Goal: Task Accomplishment & Management: Use online tool/utility

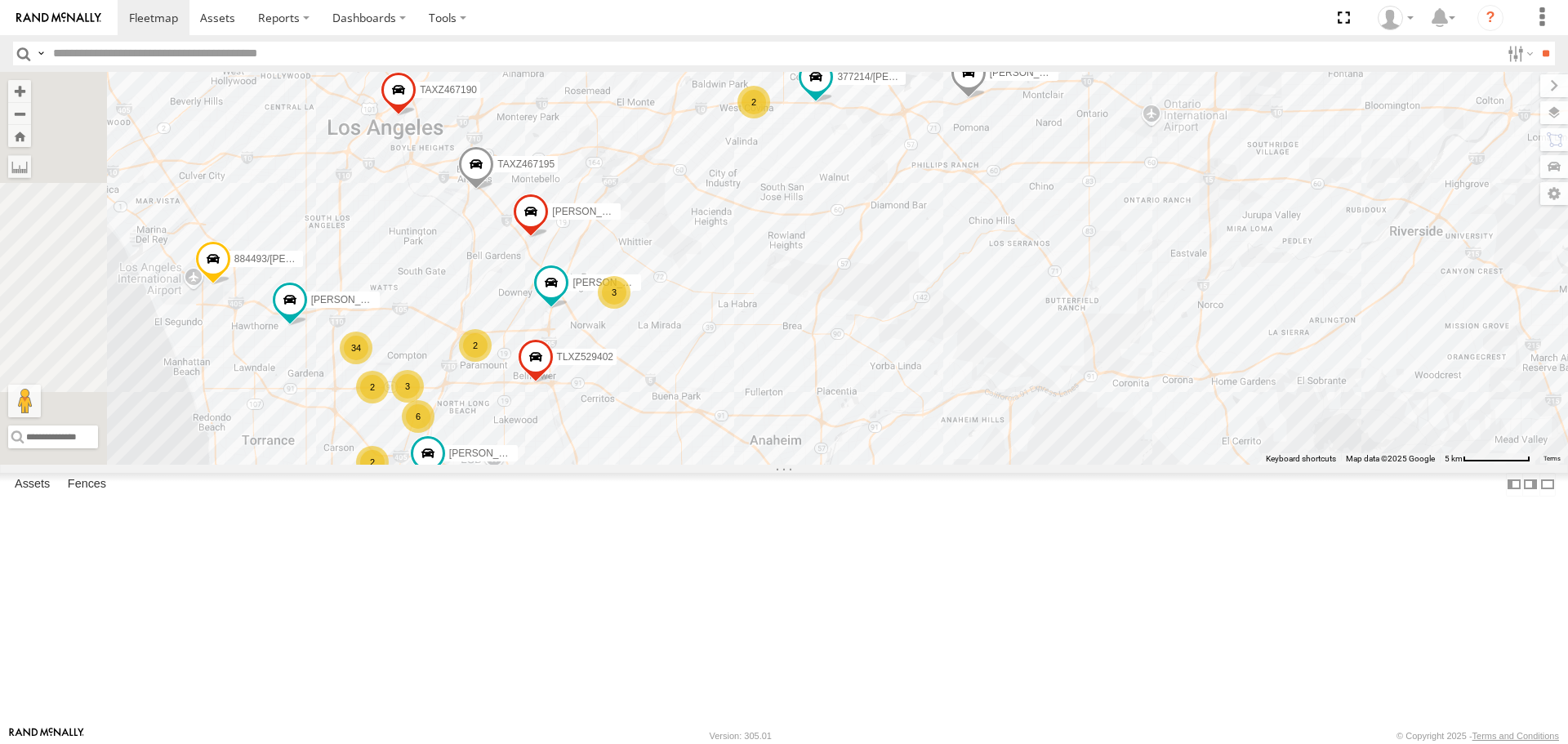
click at [770, 118] on div "2" at bounding box center [753, 102] width 32 height 32
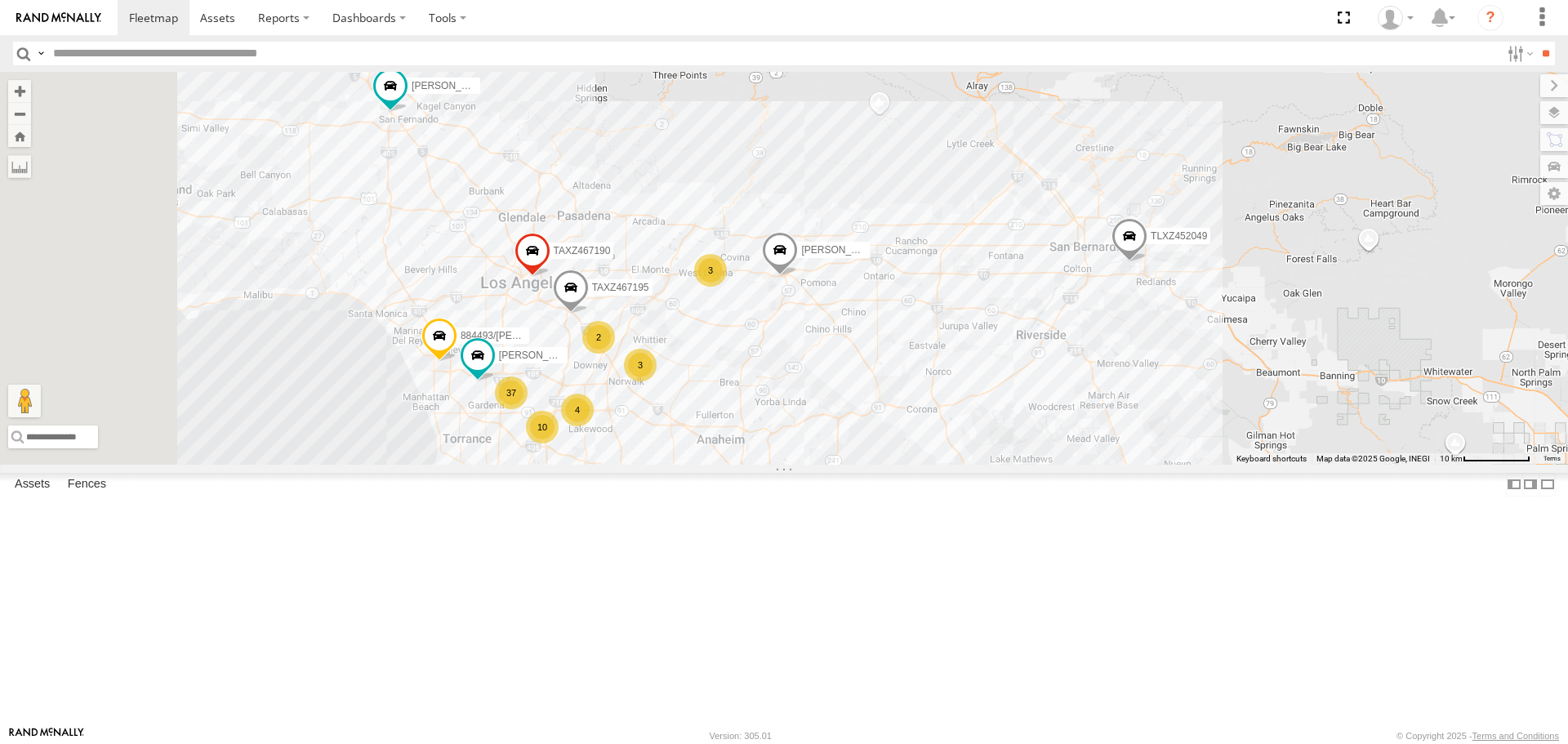
drag, startPoint x: 576, startPoint y: 430, endPoint x: 812, endPoint y: 435, distance: 236.1
click at [812, 435] on div "CARLOS 37 4 10 2 884493/RUDYS 3 2 4 3 TLXZ452049 ERNEST/T-1667 TAXZ467195 TAXZ4…" at bounding box center [784, 268] width 1568 height 392
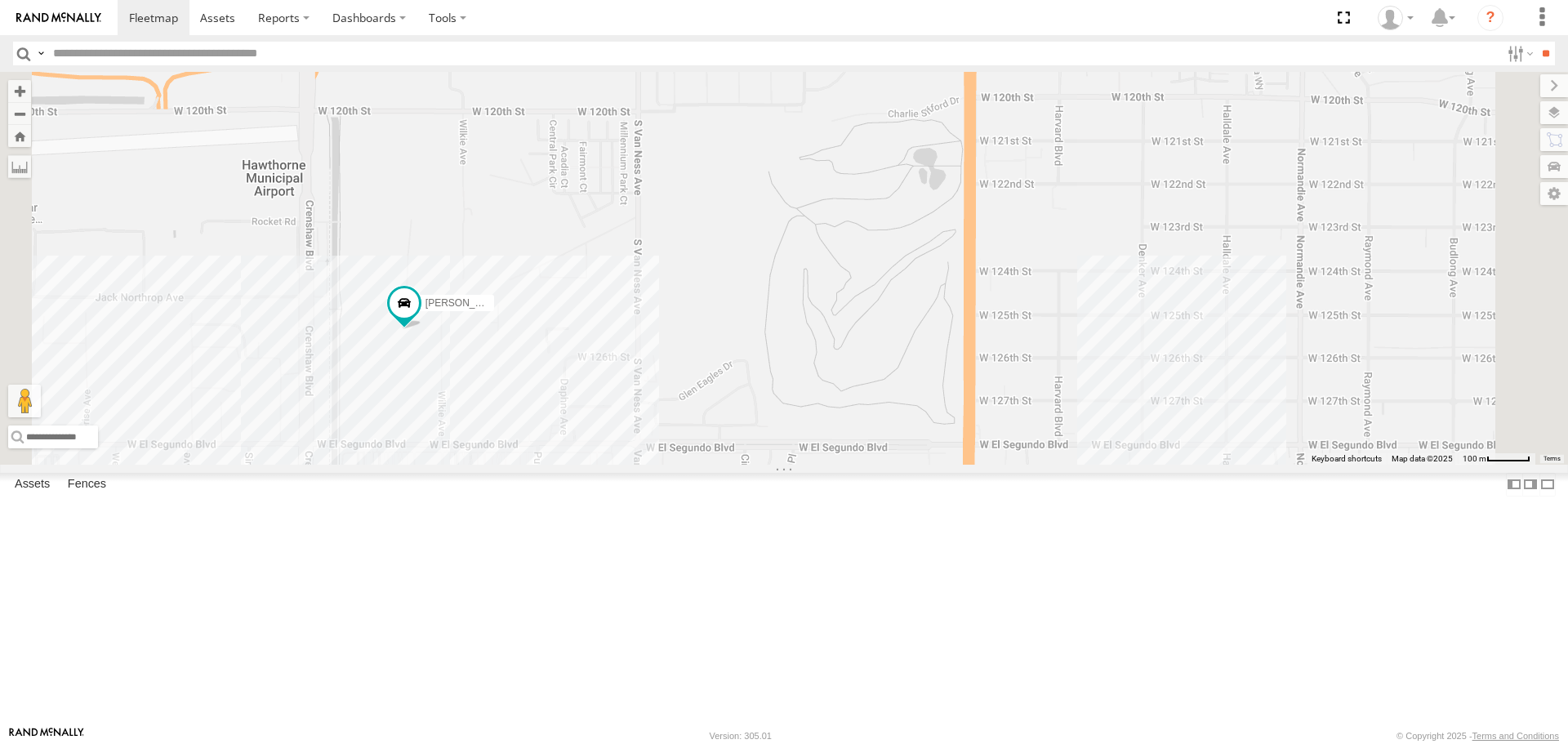
drag, startPoint x: 602, startPoint y: 473, endPoint x: 619, endPoint y: 474, distance: 17.0
click at [619, 464] on div "CARLOS 884493/RUDYS TLXZ452049 ERNEST/T-1667 TAXZ467195 TAXZ467190 SHAWN/T-1621…" at bounding box center [784, 268] width 1568 height 392
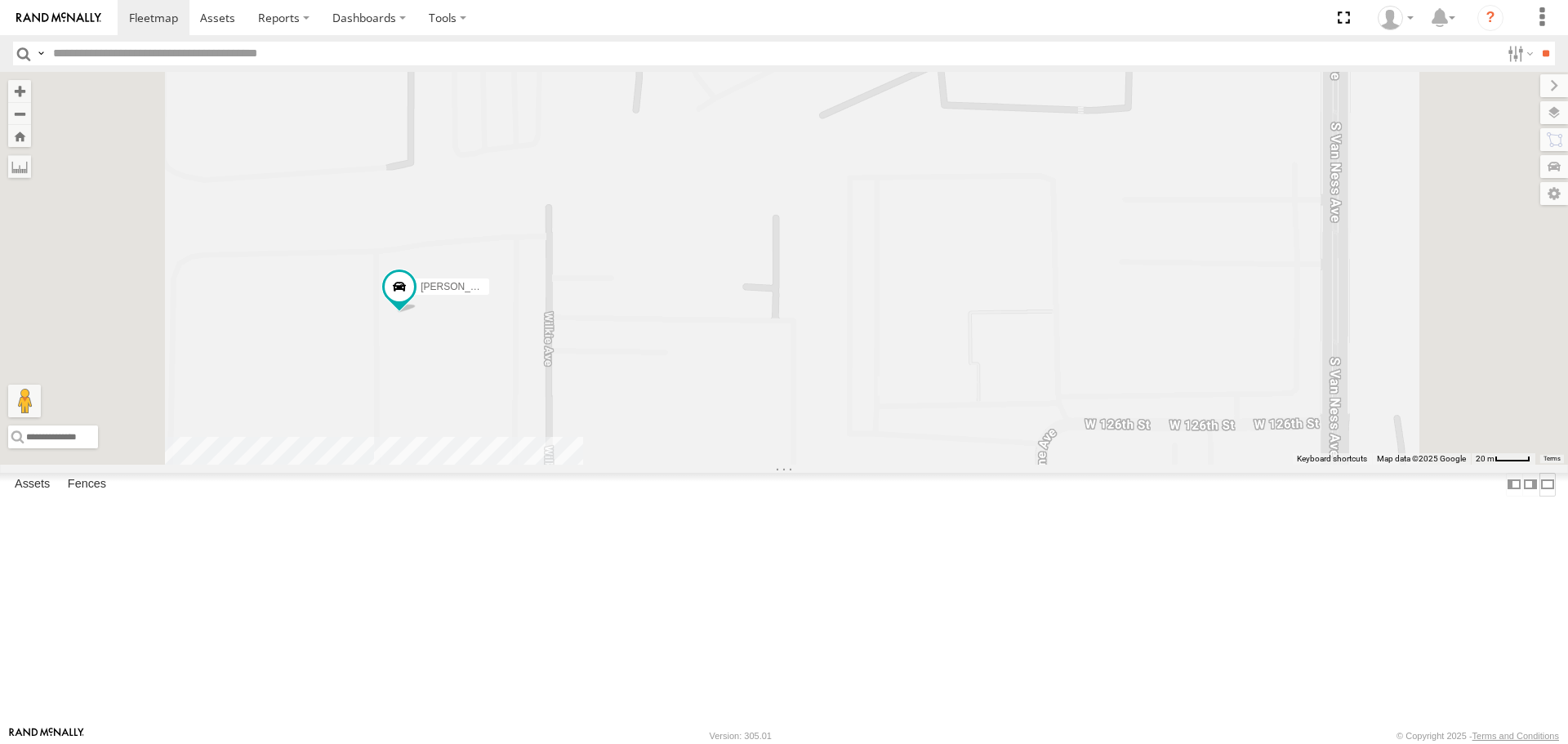
click at [1540, 496] on label at bounding box center [1547, 484] width 17 height 23
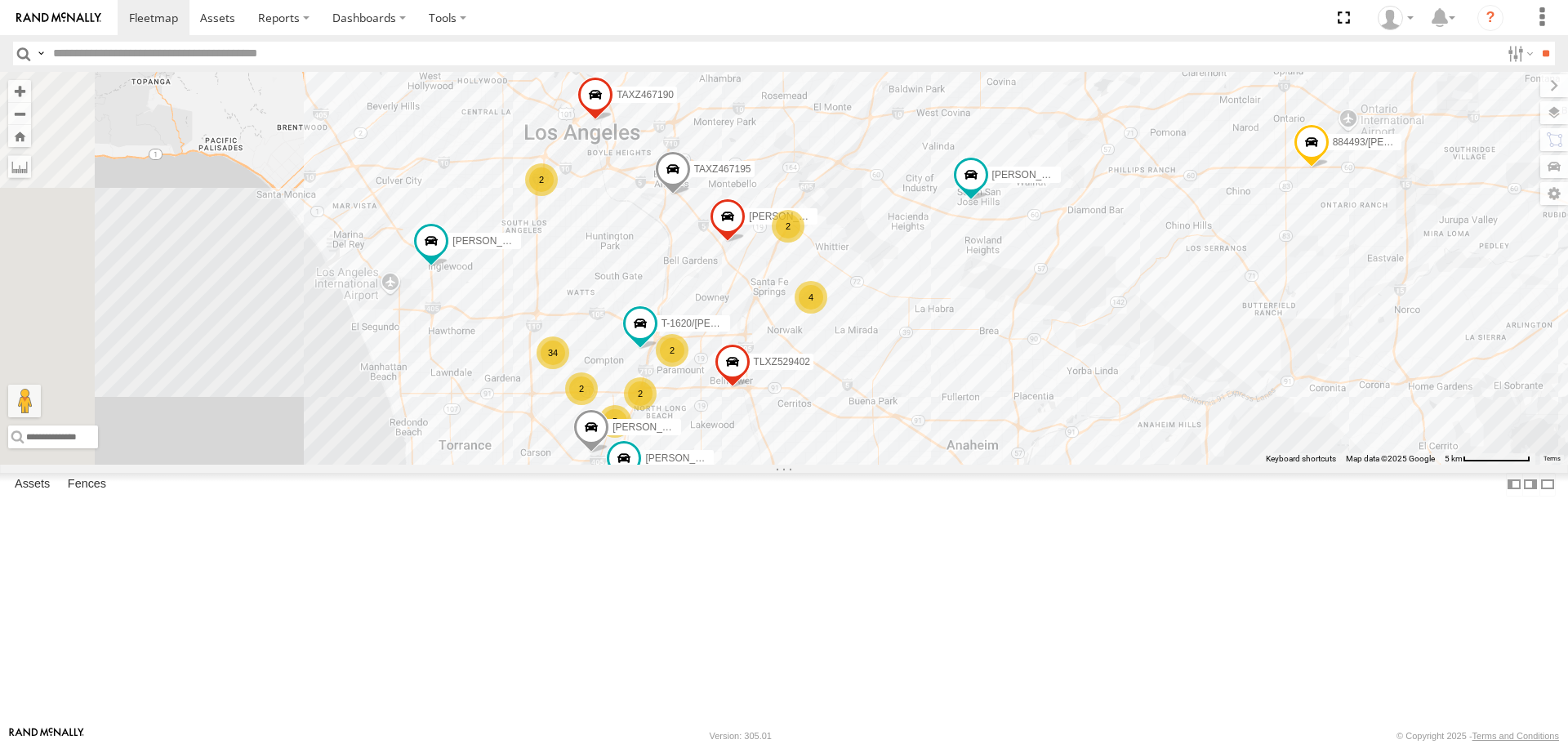
drag, startPoint x: 503, startPoint y: 383, endPoint x: 714, endPoint y: 378, distance: 211.1
click at [714, 378] on div "TAXZ467188 TLXZ452049 LARS/272077 884493/RUDYS GILDER CARLOS OSCAR/T-1668 DWAYN…" at bounding box center [784, 268] width 1568 height 392
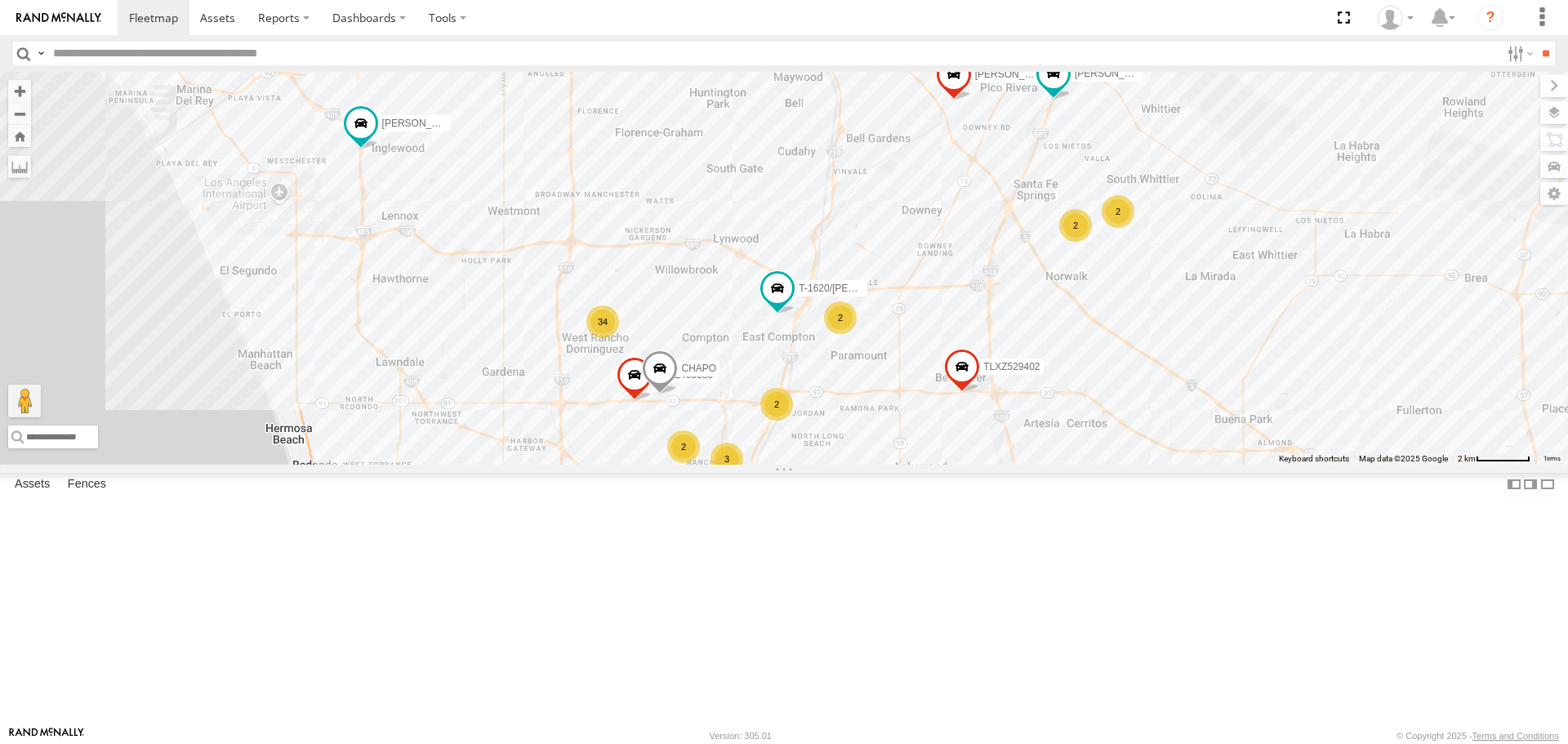
drag, startPoint x: 798, startPoint y: 435, endPoint x: 659, endPoint y: 310, distance: 186.9
click at [659, 310] on div "TAXZ467188 TLXZ452049 LARS/272077 884493/RUDYS GILDER CARLOS OSCAR/T-1668 DWAYN…" at bounding box center [784, 268] width 1568 height 392
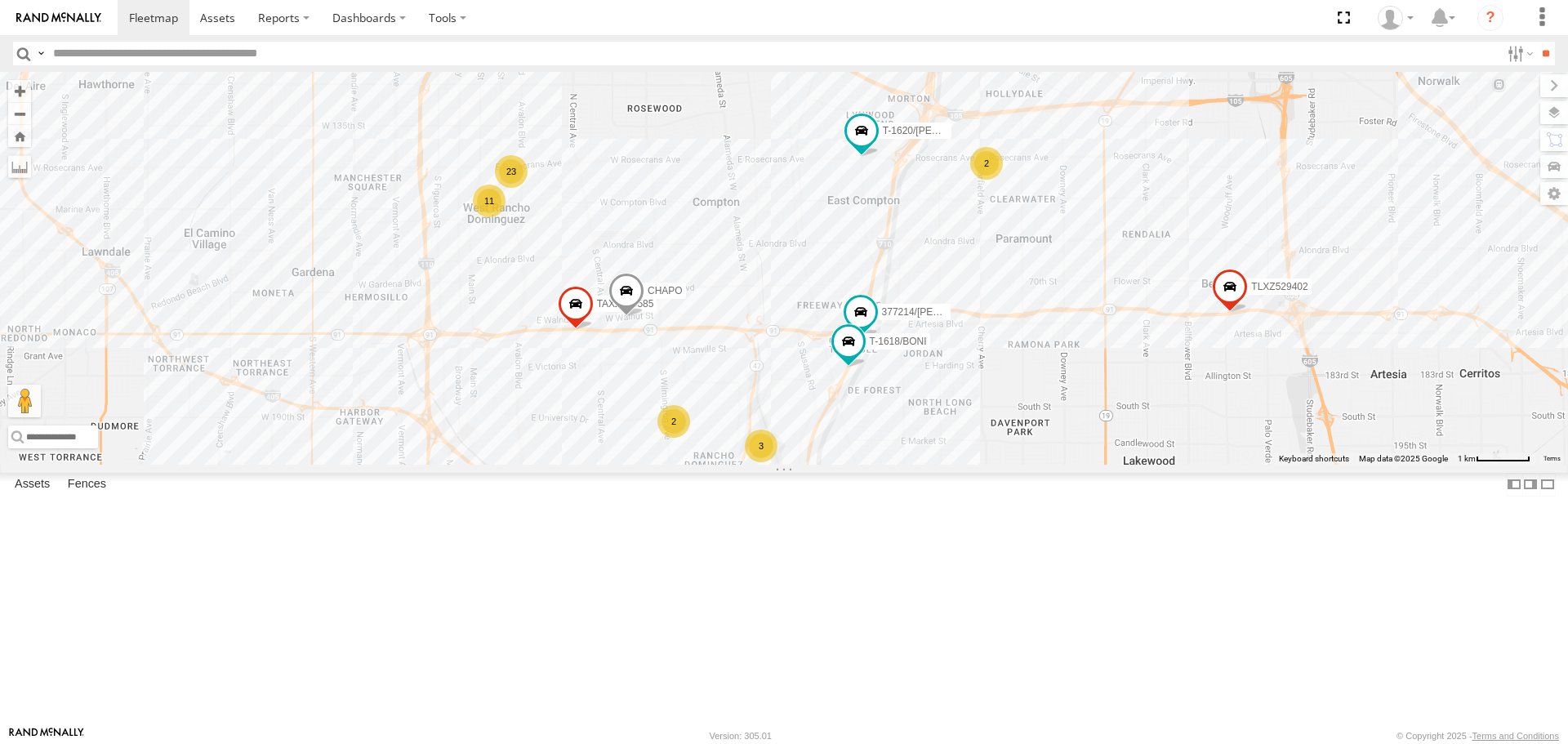
drag, startPoint x: 762, startPoint y: 571, endPoint x: 784, endPoint y: 456, distance: 117.1
click at [788, 411] on div "TAXZ467188 TLXZ452049 LARS/272077 884493/RUDYS GILDER CARLOS OSCAR/T-1668 DWAYN…" at bounding box center [784, 268] width 1568 height 392
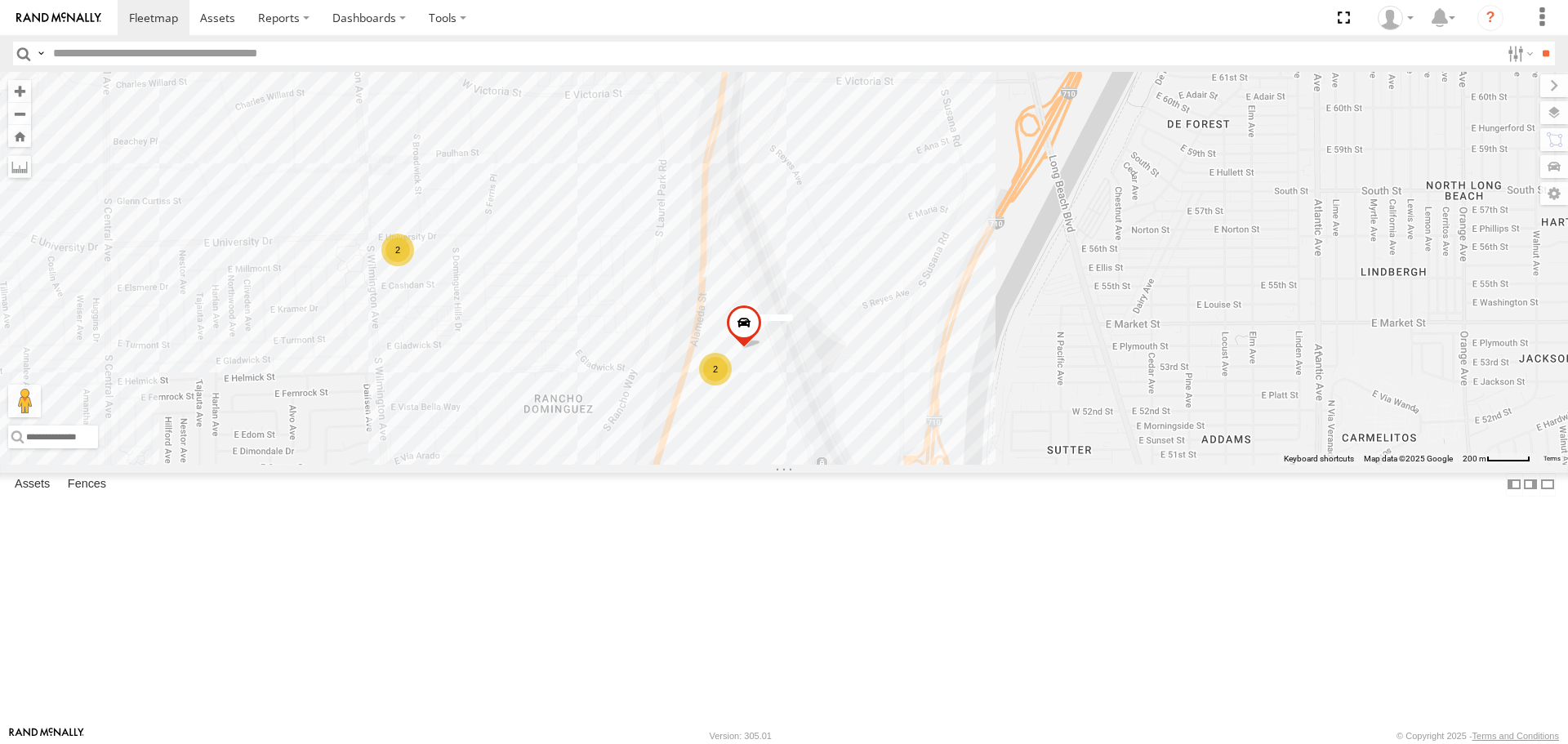
drag, startPoint x: 766, startPoint y: 517, endPoint x: 787, endPoint y: 315, distance: 203.1
click at [787, 315] on div "TAXZ467188 TLXZ452049 LARS/272077 884493/RUDYS GILDER CARLOS OSCAR/T-1668 DWAYN…" at bounding box center [784, 268] width 1568 height 392
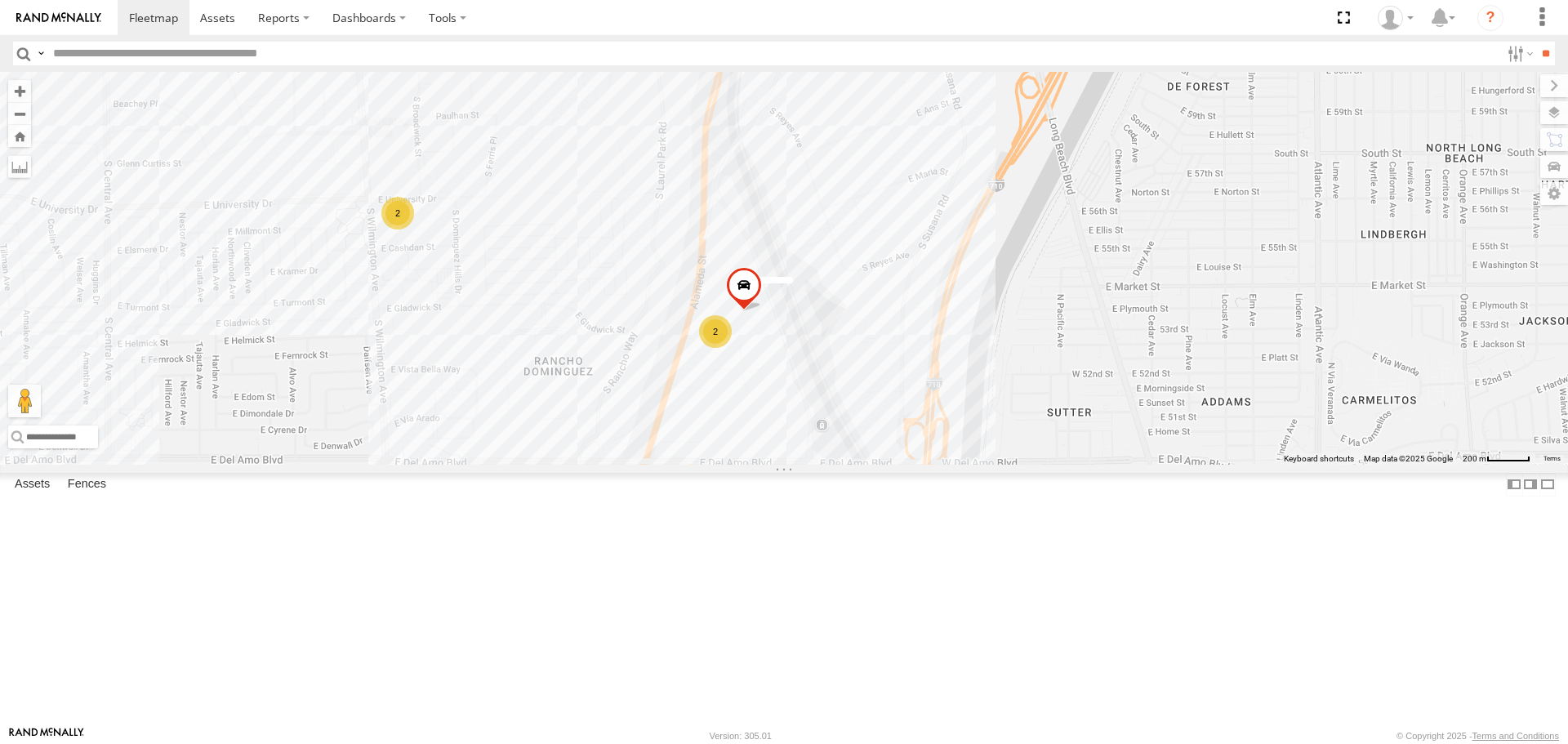
click at [724, 348] on div "2" at bounding box center [715, 331] width 32 height 32
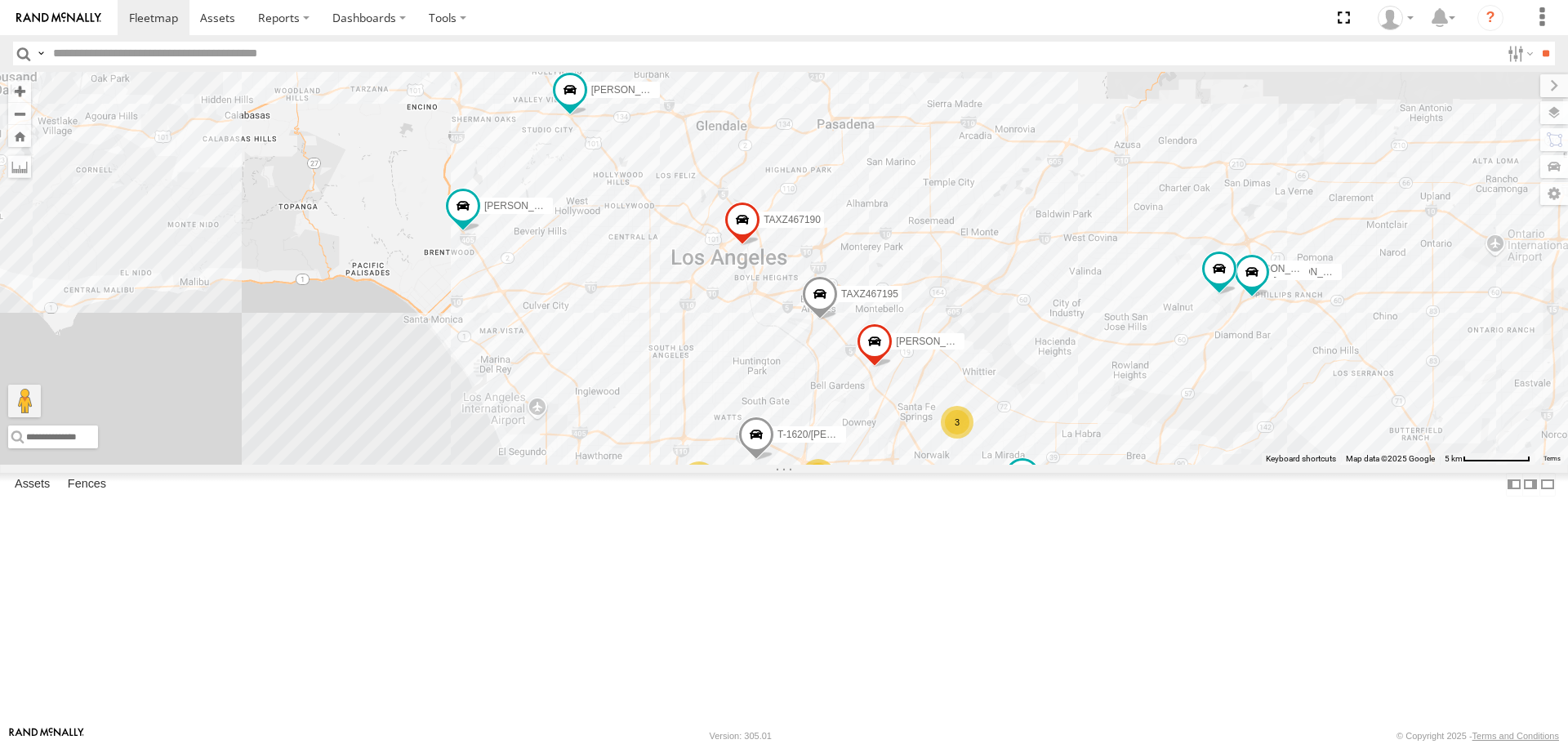
drag, startPoint x: 954, startPoint y: 393, endPoint x: 770, endPoint y: 291, distance: 210.4
click at [775, 291] on div "CARLOS 35 LARS/T-1623 TAXZ467188 T-1620/JONI SERGIO 3 GILDER NILLS FRANKLIN T-1…" at bounding box center [784, 268] width 1568 height 392
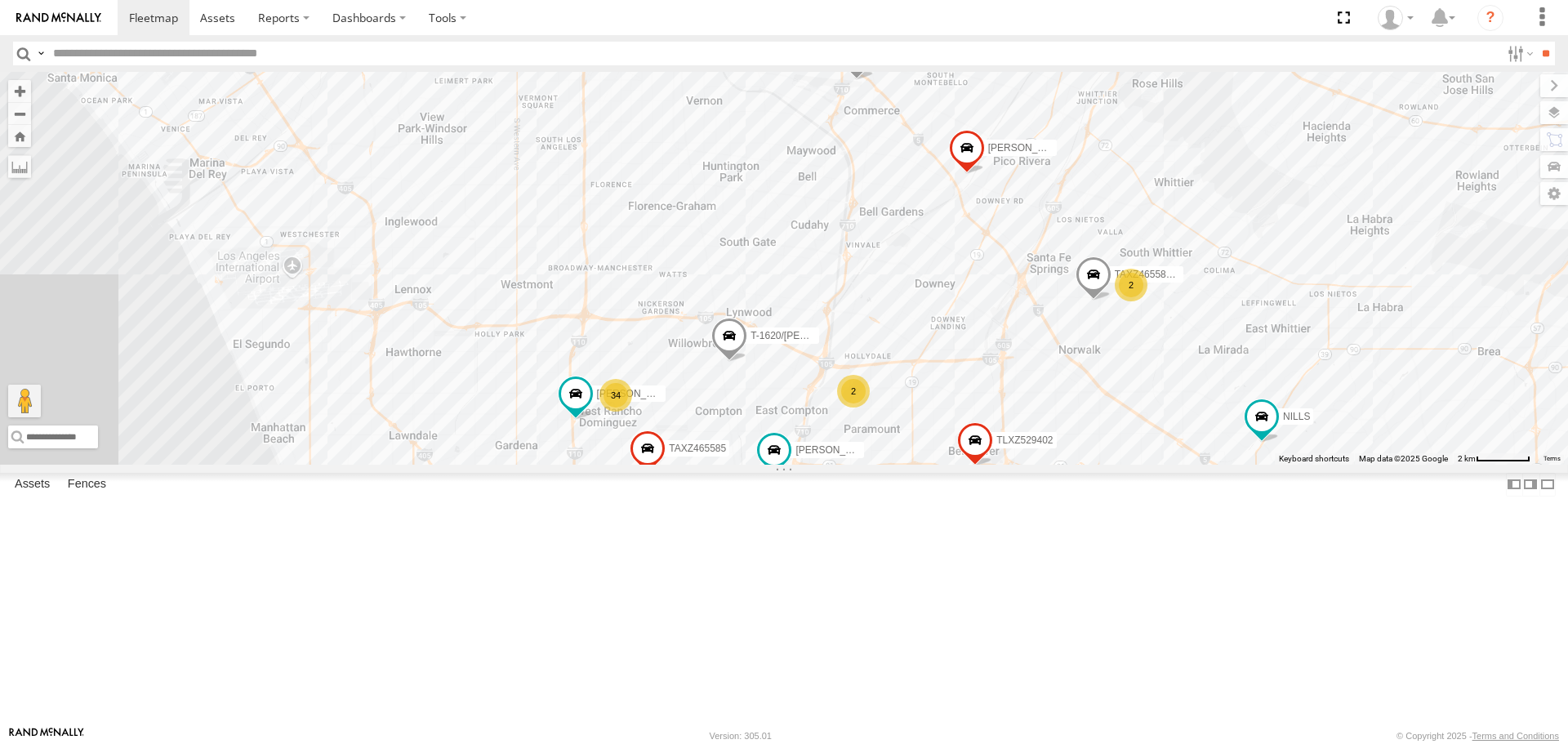
drag, startPoint x: 804, startPoint y: 607, endPoint x: 832, endPoint y: 463, distance: 146.7
click at [832, 463] on div "CARLOS LARS/T-1623 TAXZ467188 T-1620/JONI SERGIO GILDER NILLS FRANKLIN T-1632 T…" at bounding box center [784, 268] width 1568 height 392
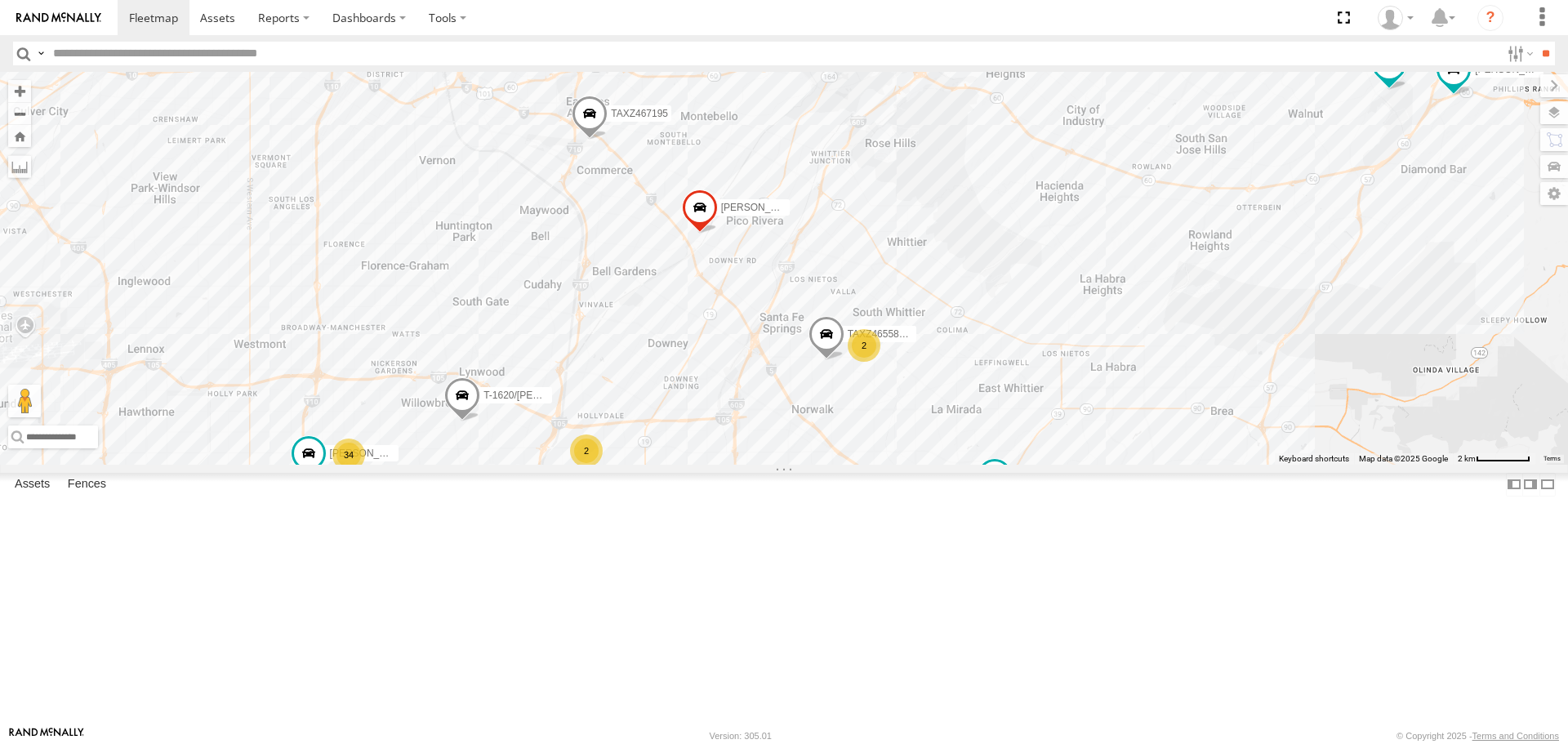
drag, startPoint x: 1017, startPoint y: 448, endPoint x: 753, endPoint y: 526, distance: 275.3
click at [744, 464] on div "CARLOS LARS/T-1623 TAXZ467188 T-1620/JONI SERGIO GILDER NILLS FRANKLIN T-1632 T…" at bounding box center [784, 268] width 1568 height 392
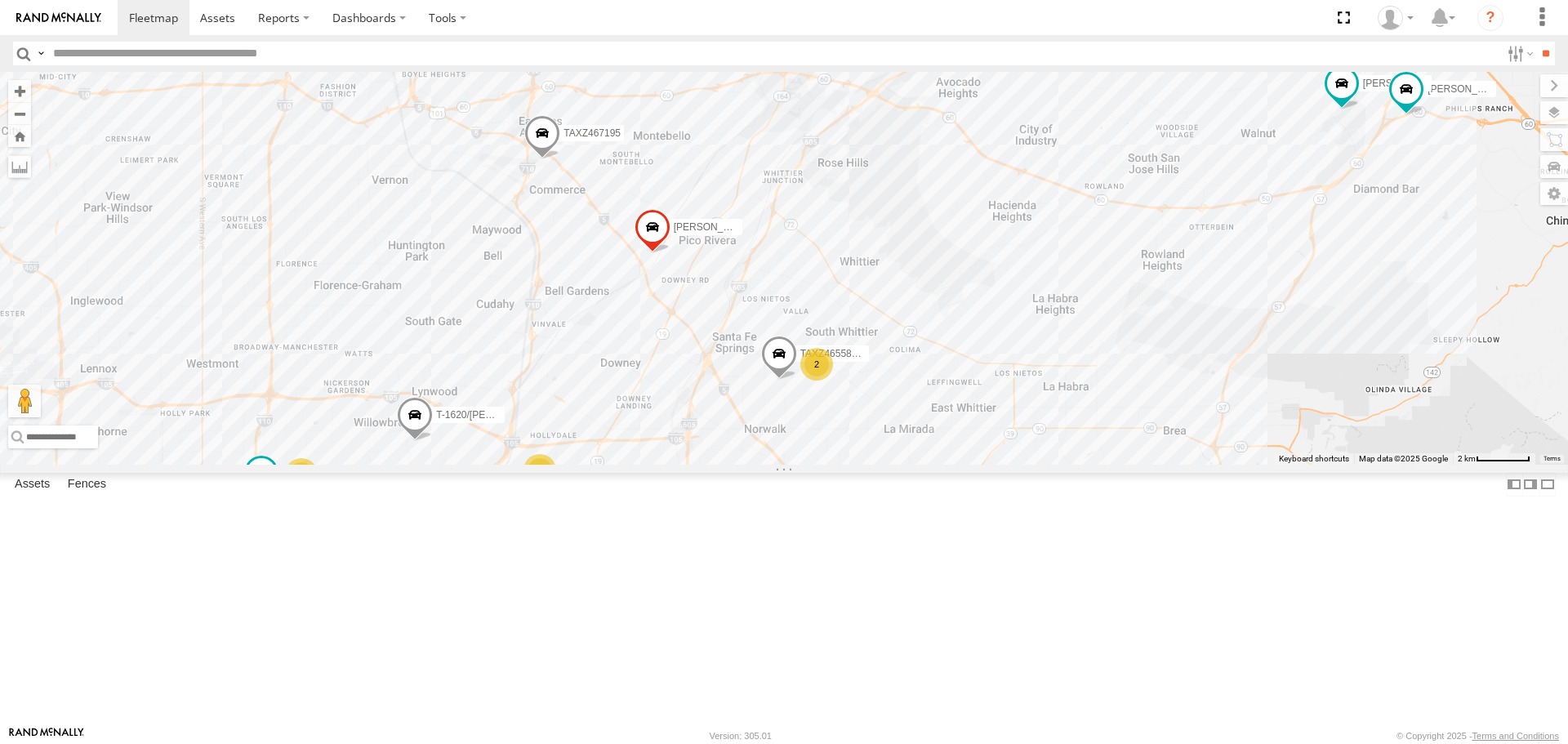
drag, startPoint x: 997, startPoint y: 397, endPoint x: 869, endPoint y: 517, distance: 175.5
click at [869, 464] on div "CARLOS LARS/T-1623 TAXZ467188 T-1620/JONI SERGIO GILDER NILLS FRANKLIN T-1632 T…" at bounding box center [784, 268] width 1568 height 392
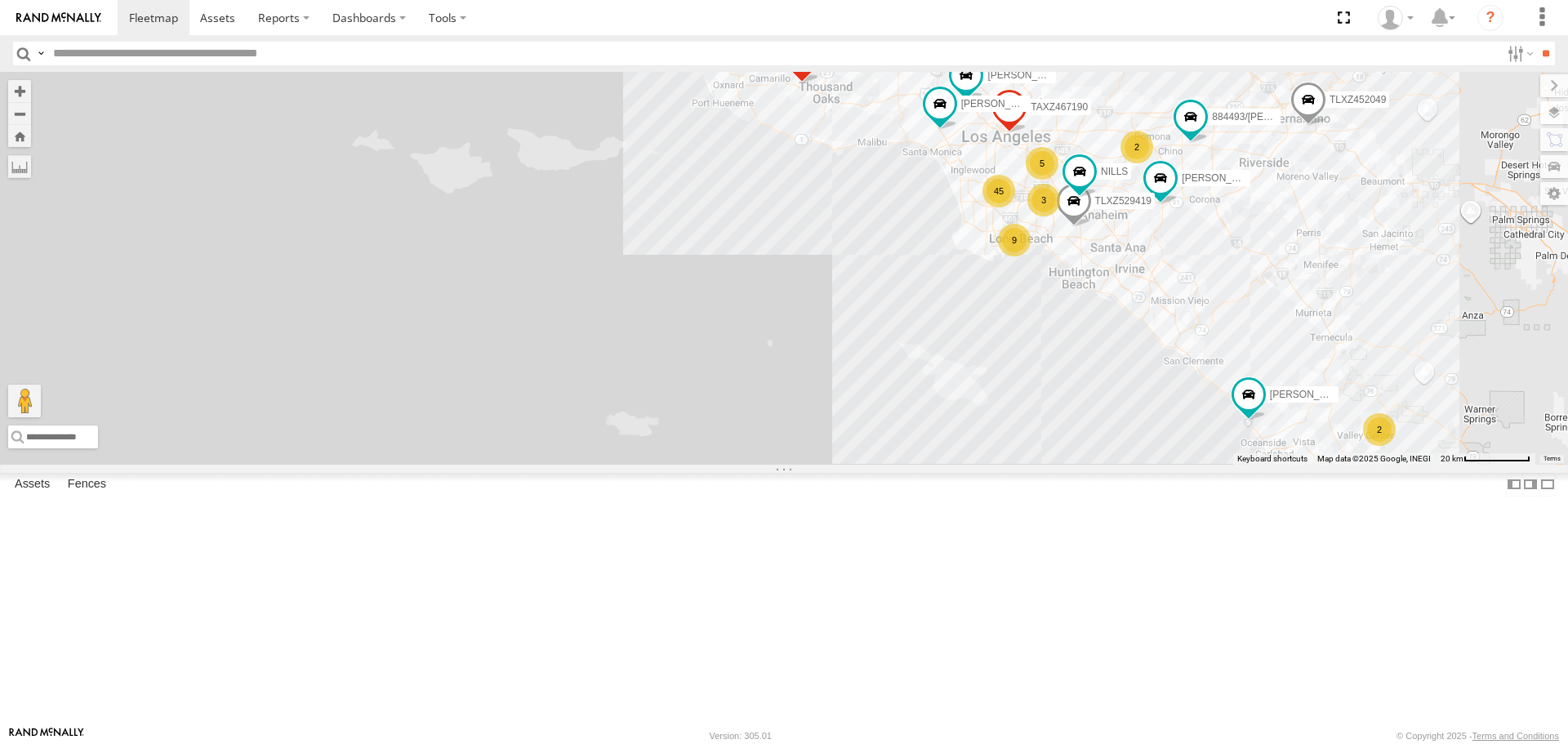
drag, startPoint x: 766, startPoint y: 542, endPoint x: 789, endPoint y: 238, distance: 304.9
click at [789, 238] on div "CARLOS TAXZ467188 NILLS FRANKLIN T-1632 TAXZ467190 884493/RUDYS TLXZ529419 NELS…" at bounding box center [784, 268] width 1568 height 392
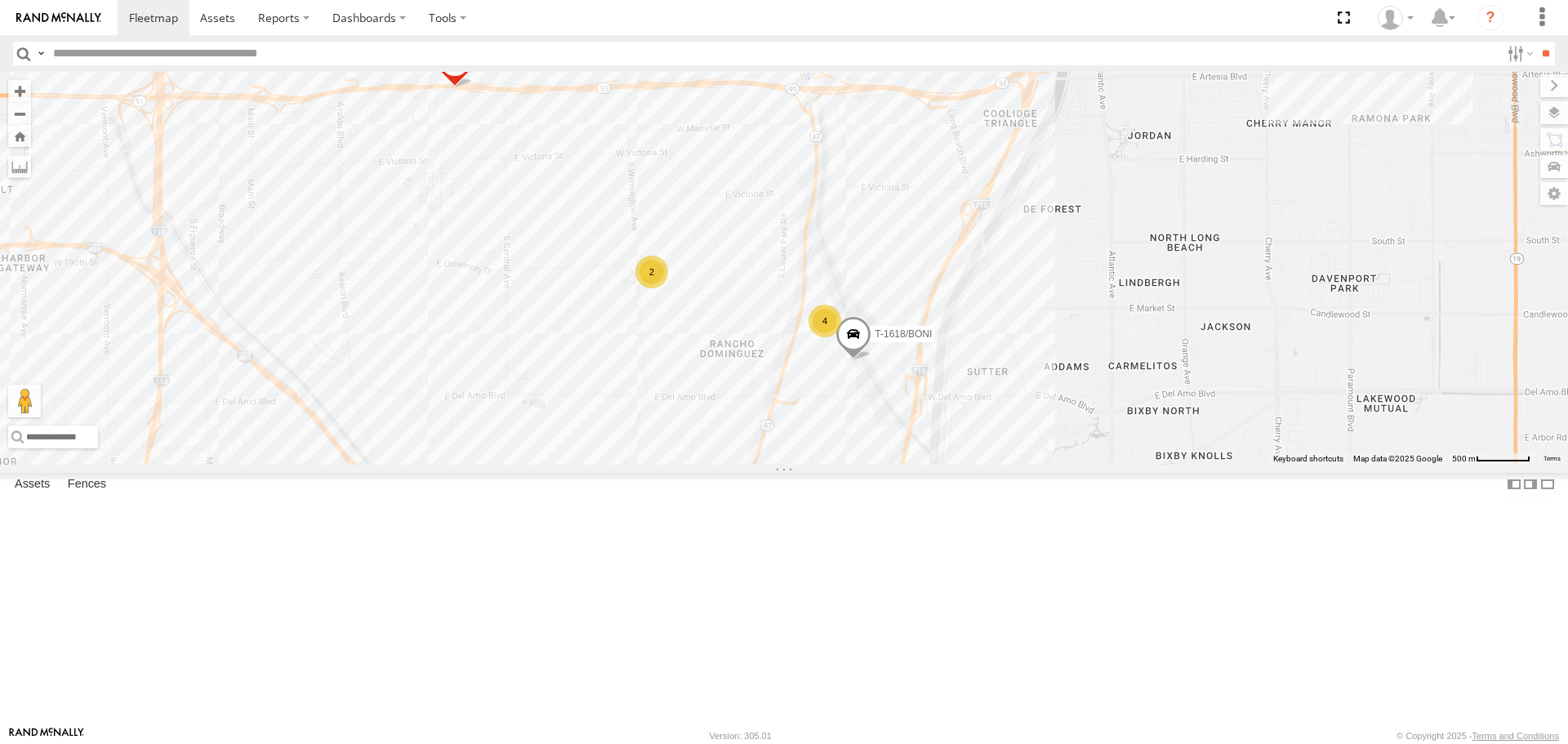
drag, startPoint x: 819, startPoint y: 411, endPoint x: 823, endPoint y: 365, distance: 46.2
click at [823, 365] on div "CARLOS TAXZ467188 NILLS FRANKLIN T-1632 TAXZ467190 884493/RUDYS TLXZ529419 NELS…" at bounding box center [784, 268] width 1568 height 392
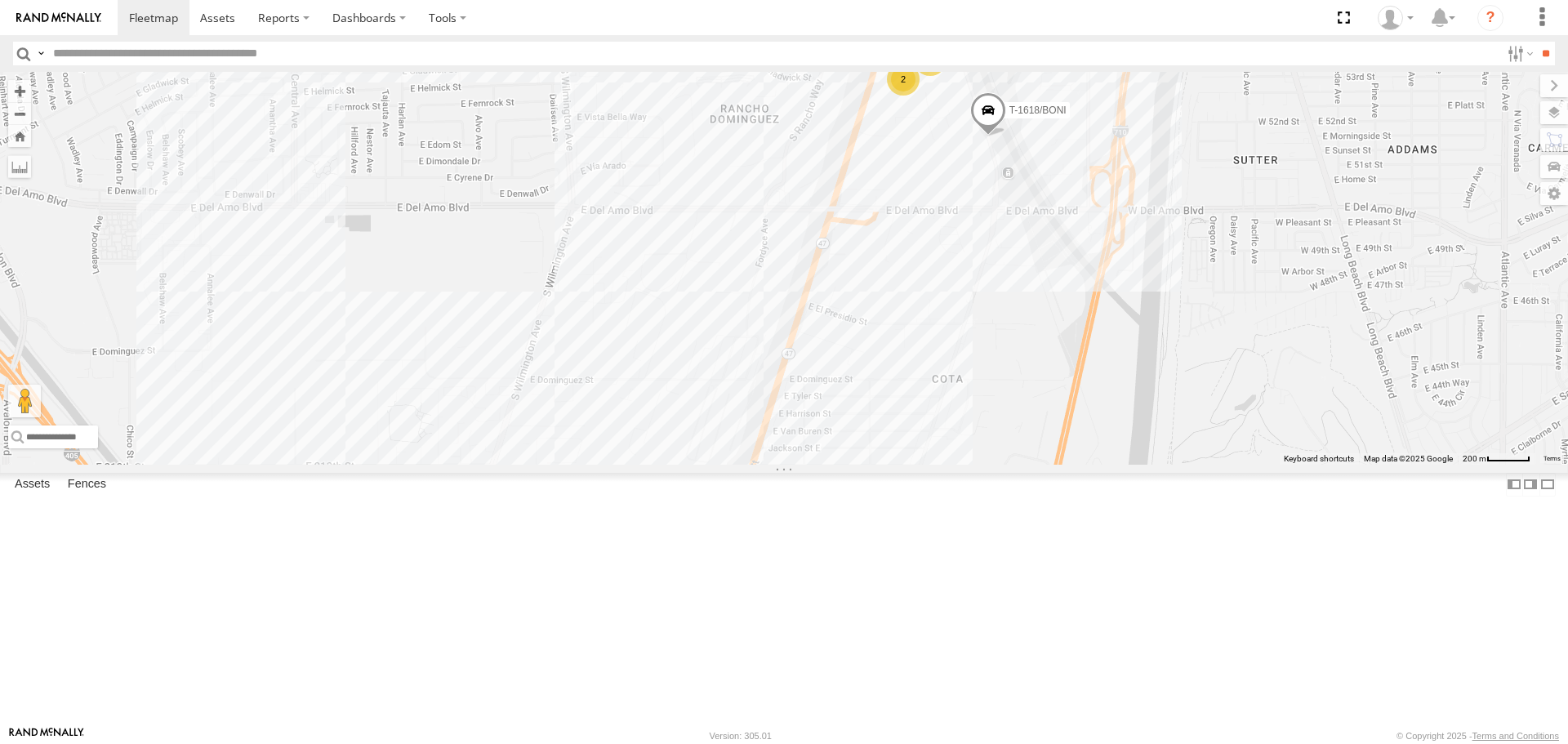
drag, startPoint x: 720, startPoint y: 555, endPoint x: 817, endPoint y: 355, distance: 222.3
click at [817, 355] on div "CARLOS TAXZ467188 NILLS FRANKLIN T-1632 TAXZ467190 884493/RUDYS TLXZ529419 NELS…" at bounding box center [784, 268] width 1568 height 392
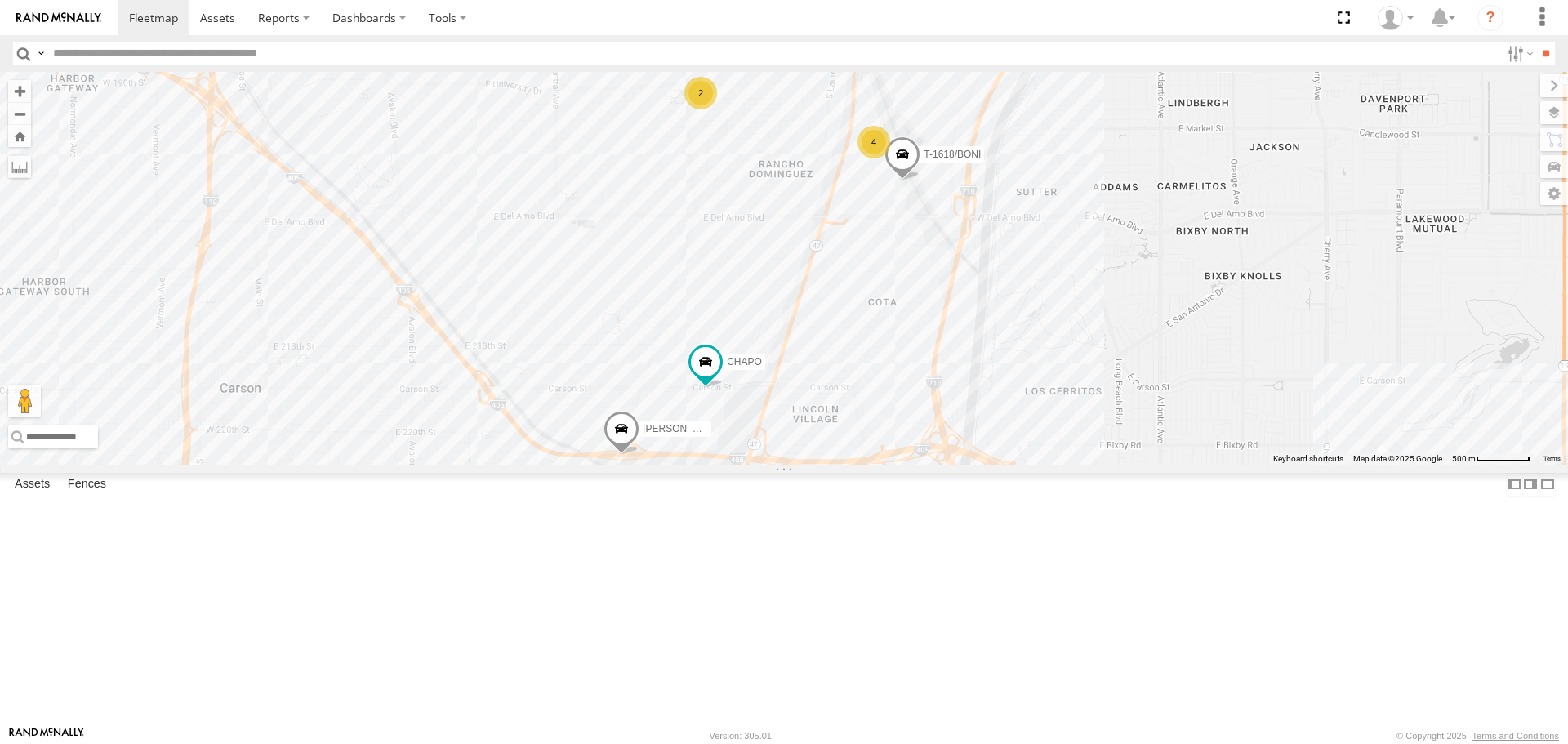
click at [870, 158] on div "4" at bounding box center [873, 142] width 32 height 32
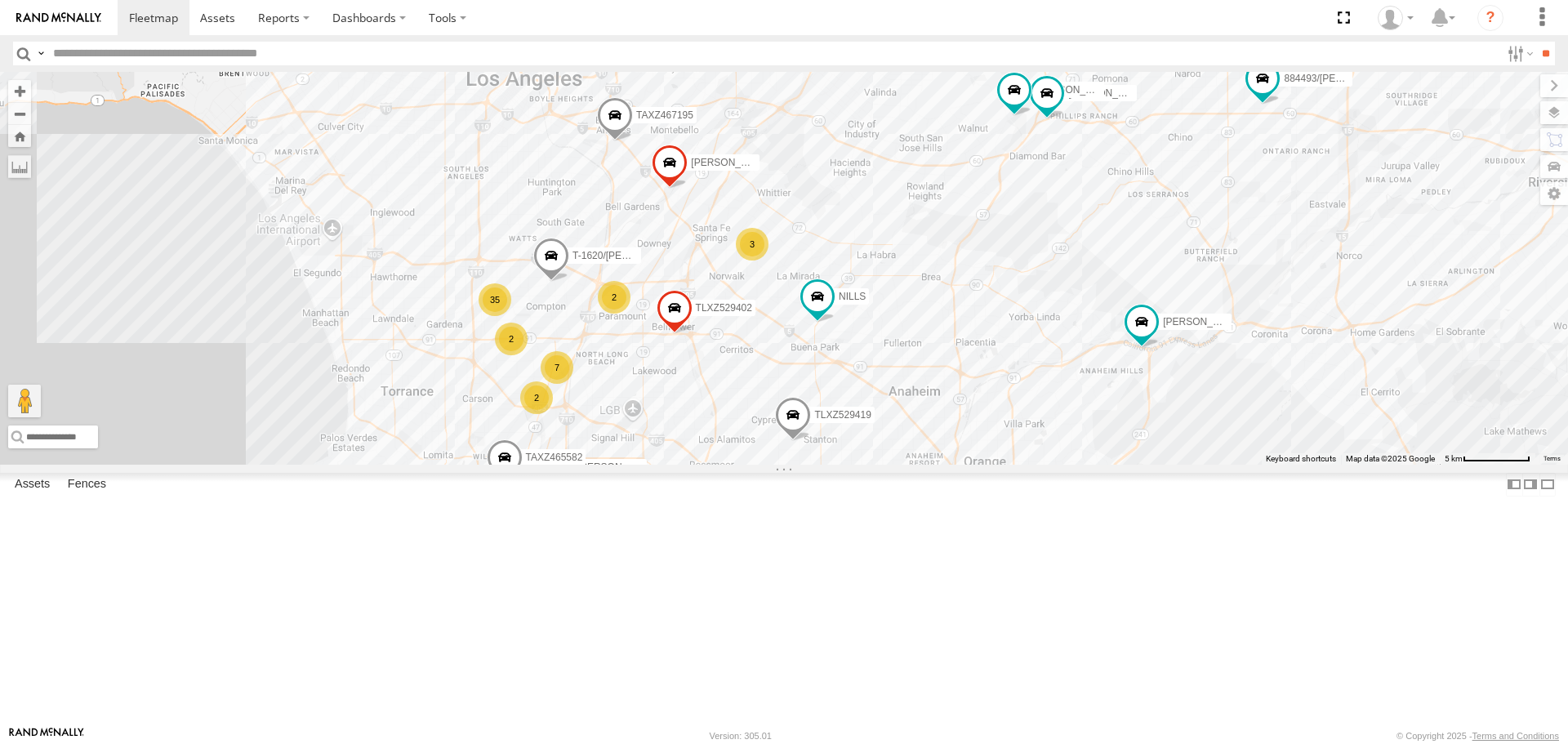
drag, startPoint x: 991, startPoint y: 465, endPoint x: 847, endPoint y: 519, distance: 153.8
click at [851, 464] on div "CARLOS TAXZ467188 NILLS FRANKLIN T-1632 TAXZ467190 884493/RUDYS TLXZ529419 NELS…" at bounding box center [784, 268] width 1568 height 392
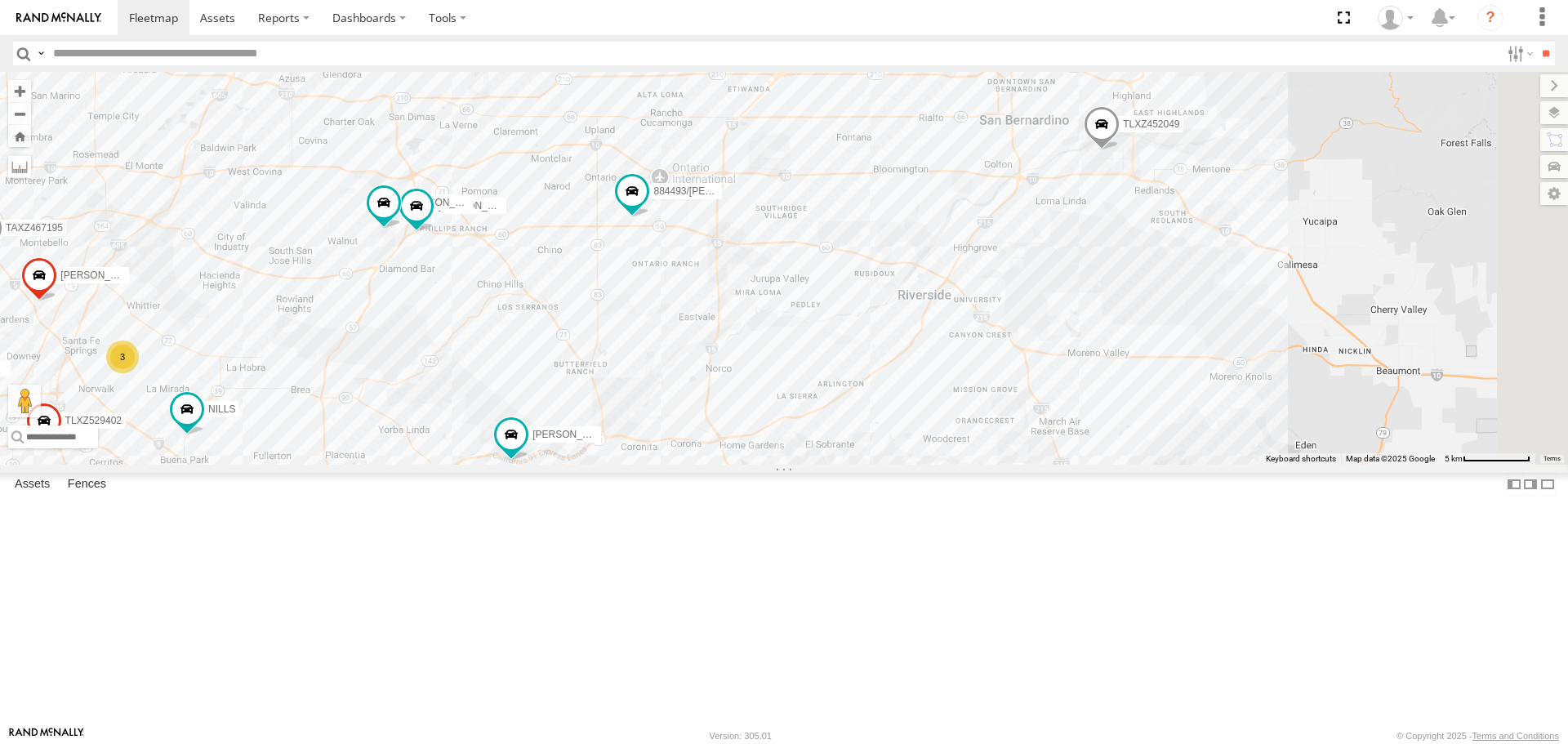
drag, startPoint x: 899, startPoint y: 471, endPoint x: 460, endPoint y: 523, distance: 442.1
click at [465, 464] on div "CARLOS TAXZ467188 NILLS FRANKLIN T-1632 TAXZ467190 884493/RUDYS TLXZ529419 NELS…" at bounding box center [784, 268] width 1568 height 392
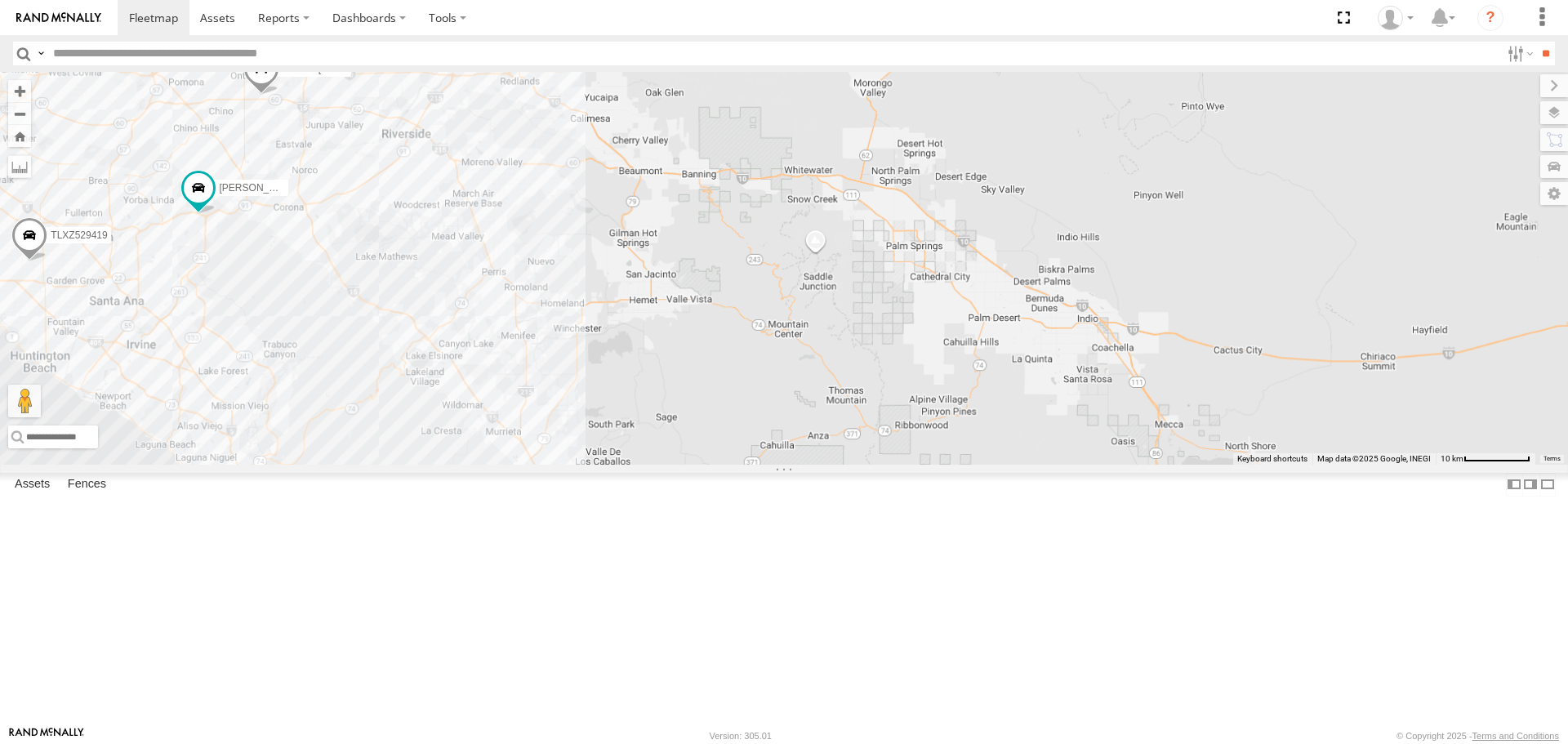
drag, startPoint x: 225, startPoint y: 324, endPoint x: 727, endPoint y: 424, distance: 511.9
click at [727, 424] on div "TAXZ467188 884493/RUDYS JUSTIN/T-1628 TLXZ529419 NELSON/T-1688 TLXZ452049 LARS/…" at bounding box center [784, 268] width 1568 height 392
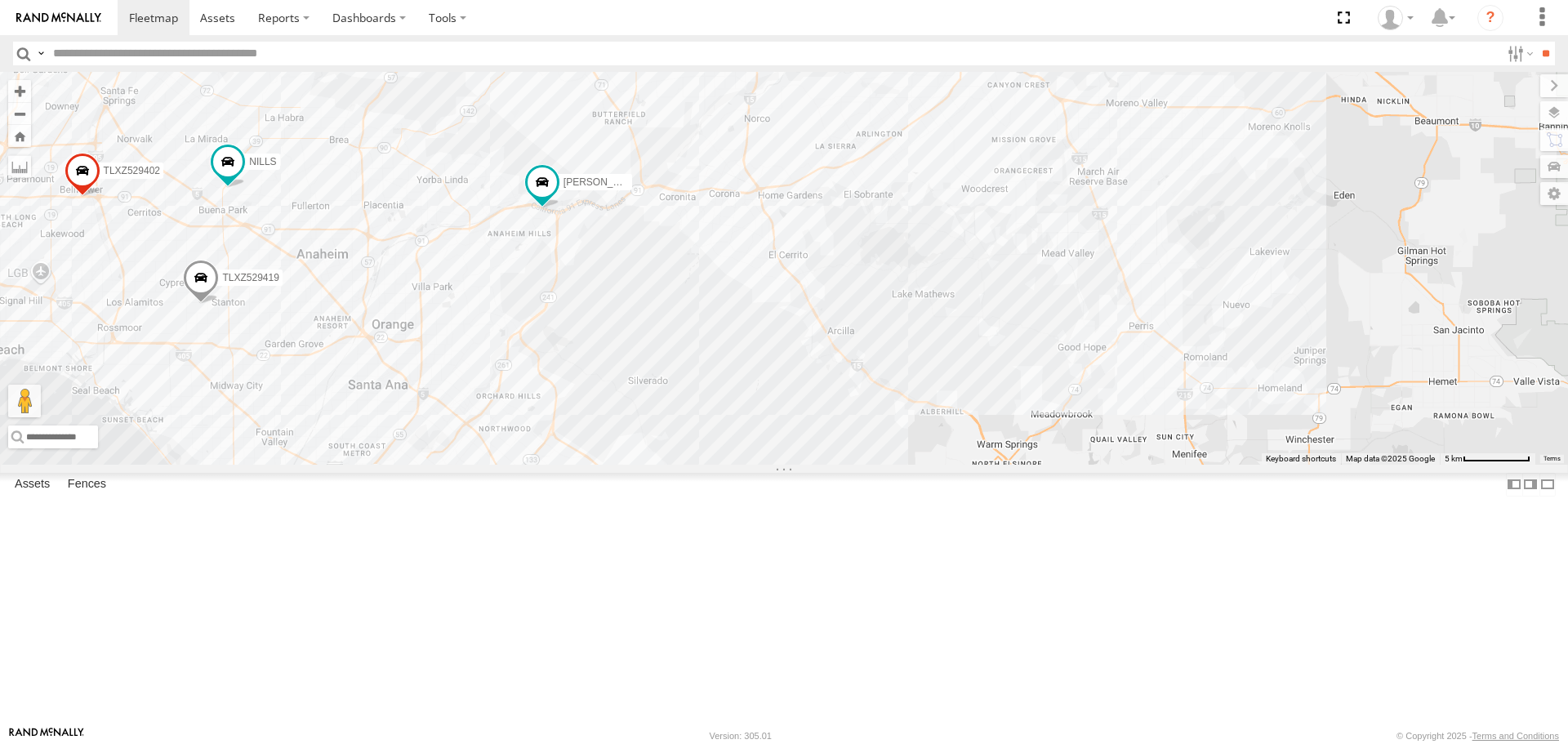
drag, startPoint x: 402, startPoint y: 405, endPoint x: 744, endPoint y: 420, distance: 342.3
click at [749, 423] on div "TAXZ467188 884493/RUDYS JUSTIN/T-1628 TLXZ529419 NELSON/T-1688 TLXZ452049 LARS/…" at bounding box center [784, 268] width 1568 height 392
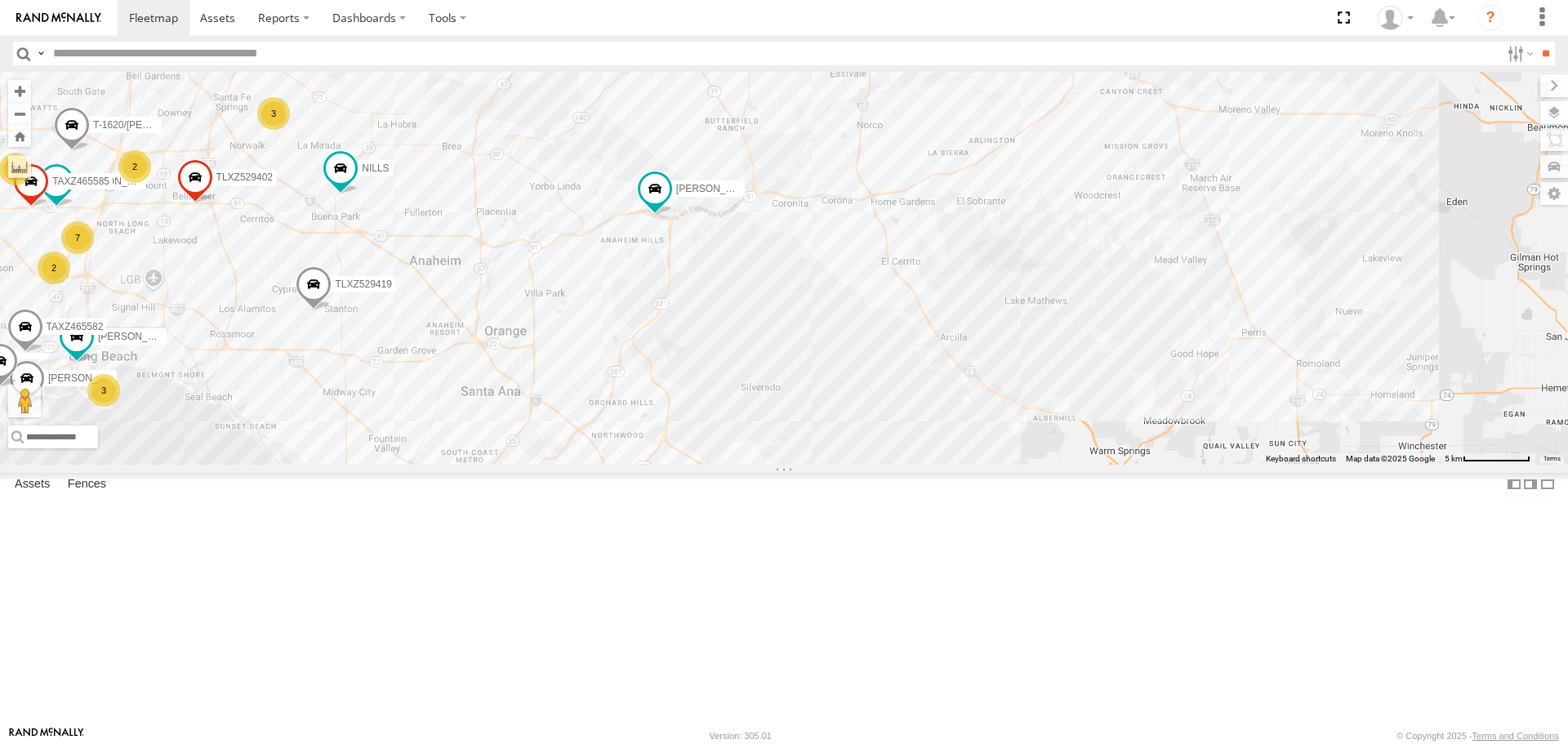
drag, startPoint x: 391, startPoint y: 350, endPoint x: 821, endPoint y: 425, distance: 436.5
click at [821, 425] on div "TAXZ467188 884493/RUDYS JUSTIN/T-1628 TLXZ529419 NELSON/T-1688 TLXZ452049 LARS/…" at bounding box center [784, 268] width 1568 height 392
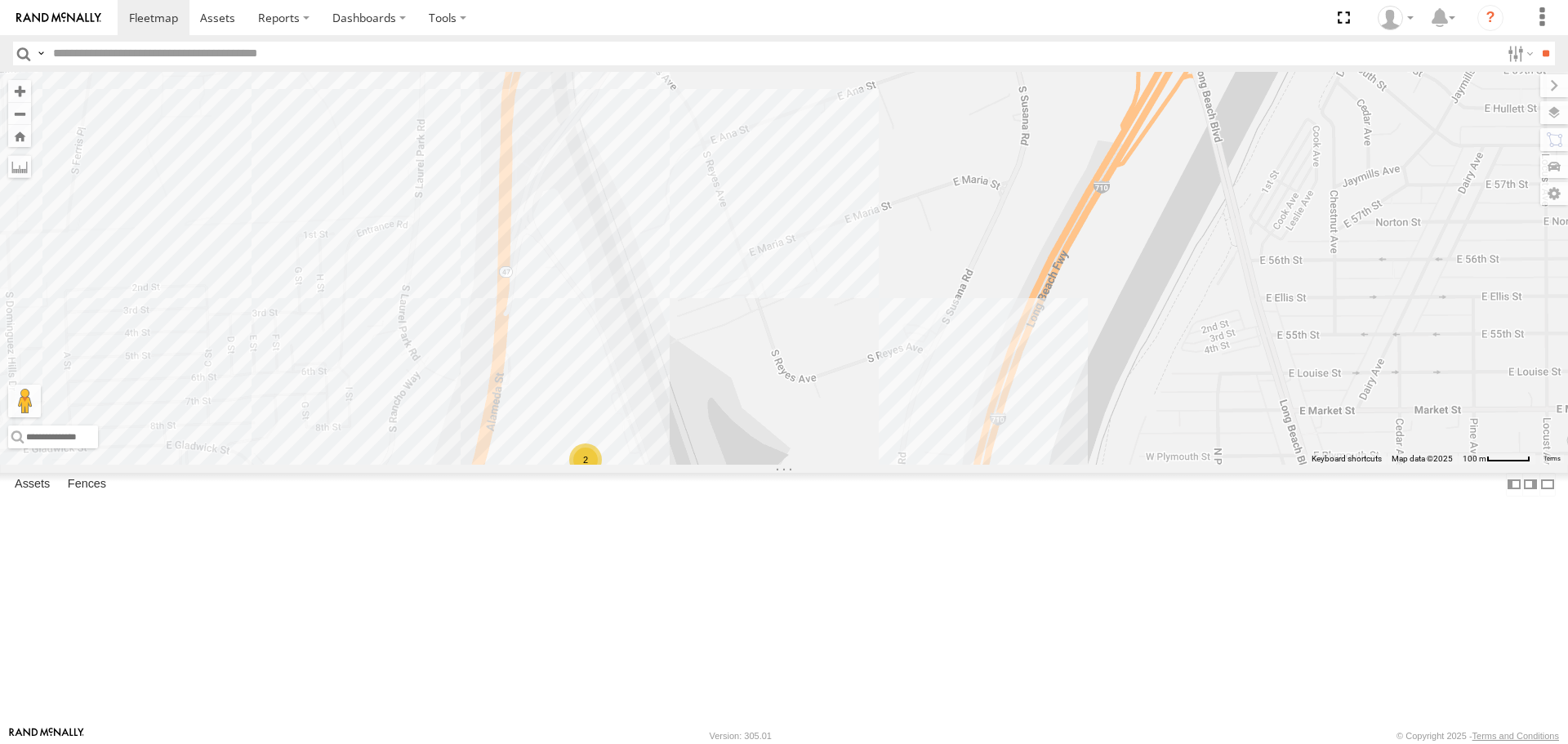
click at [534, 516] on div "2" at bounding box center [530, 499] width 32 height 32
click at [530, 517] on div "2" at bounding box center [530, 500] width 32 height 32
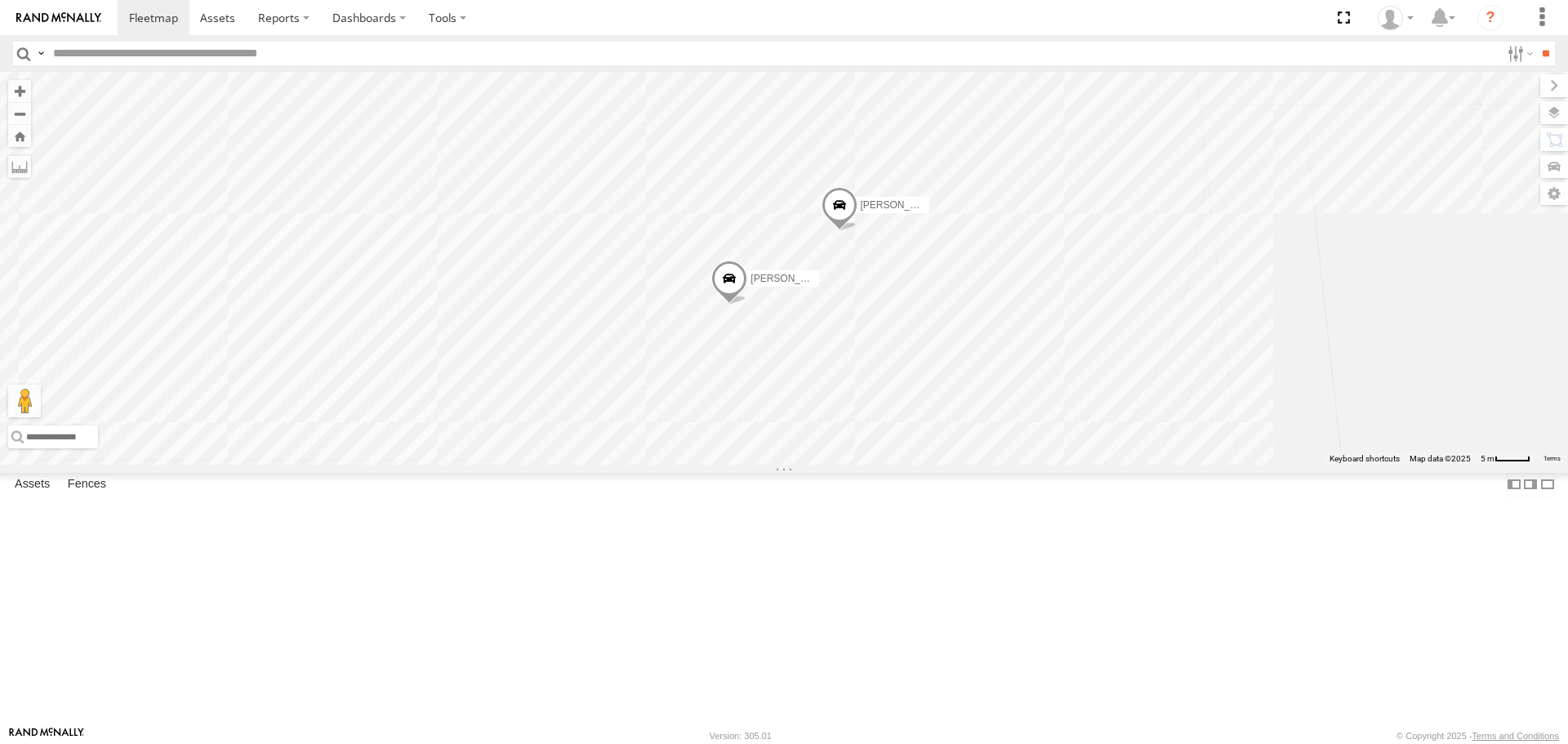
click at [754, 285] on span "[PERSON_NAME]" at bounding box center [790, 279] width 81 height 12
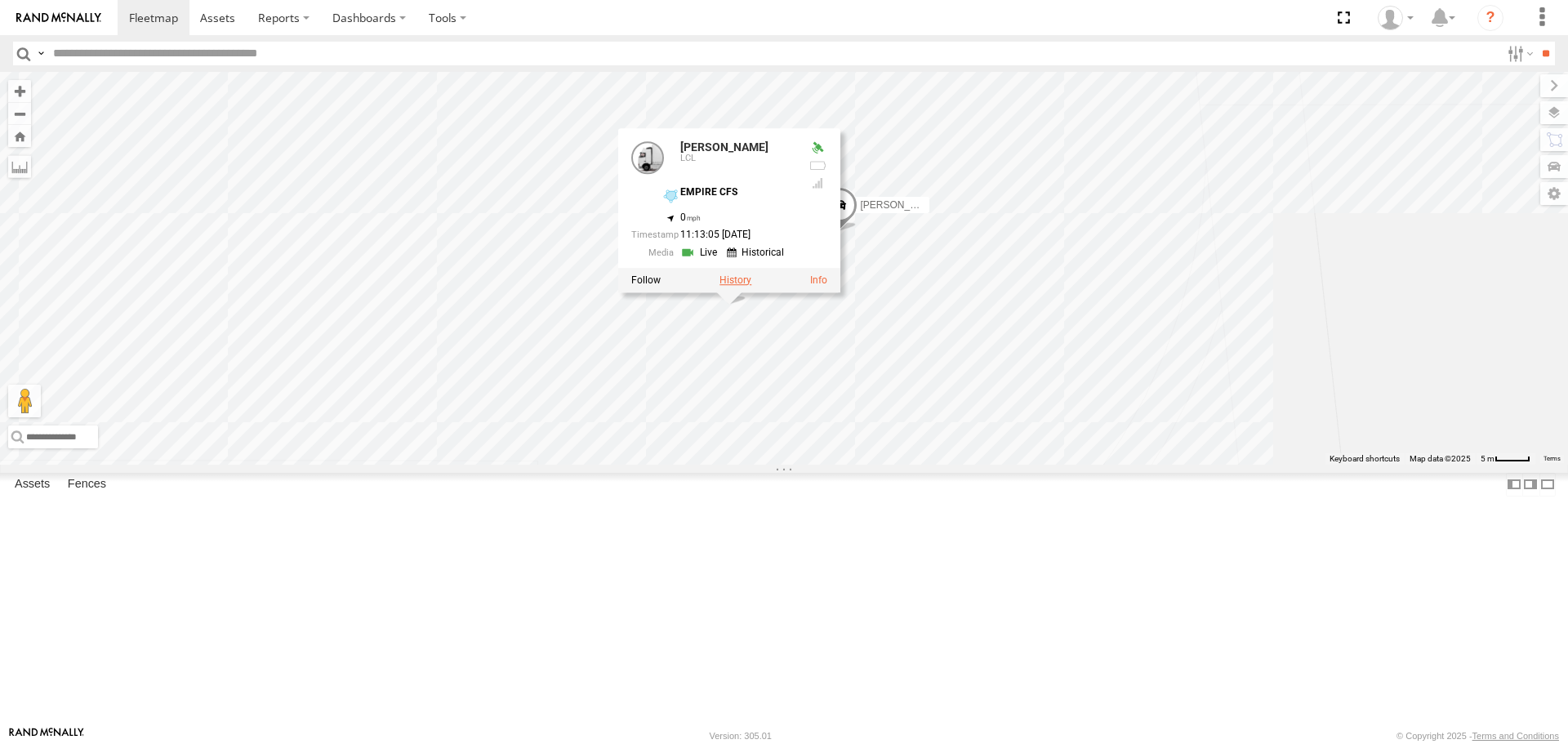
click at [733, 286] on label at bounding box center [735, 281] width 32 height 12
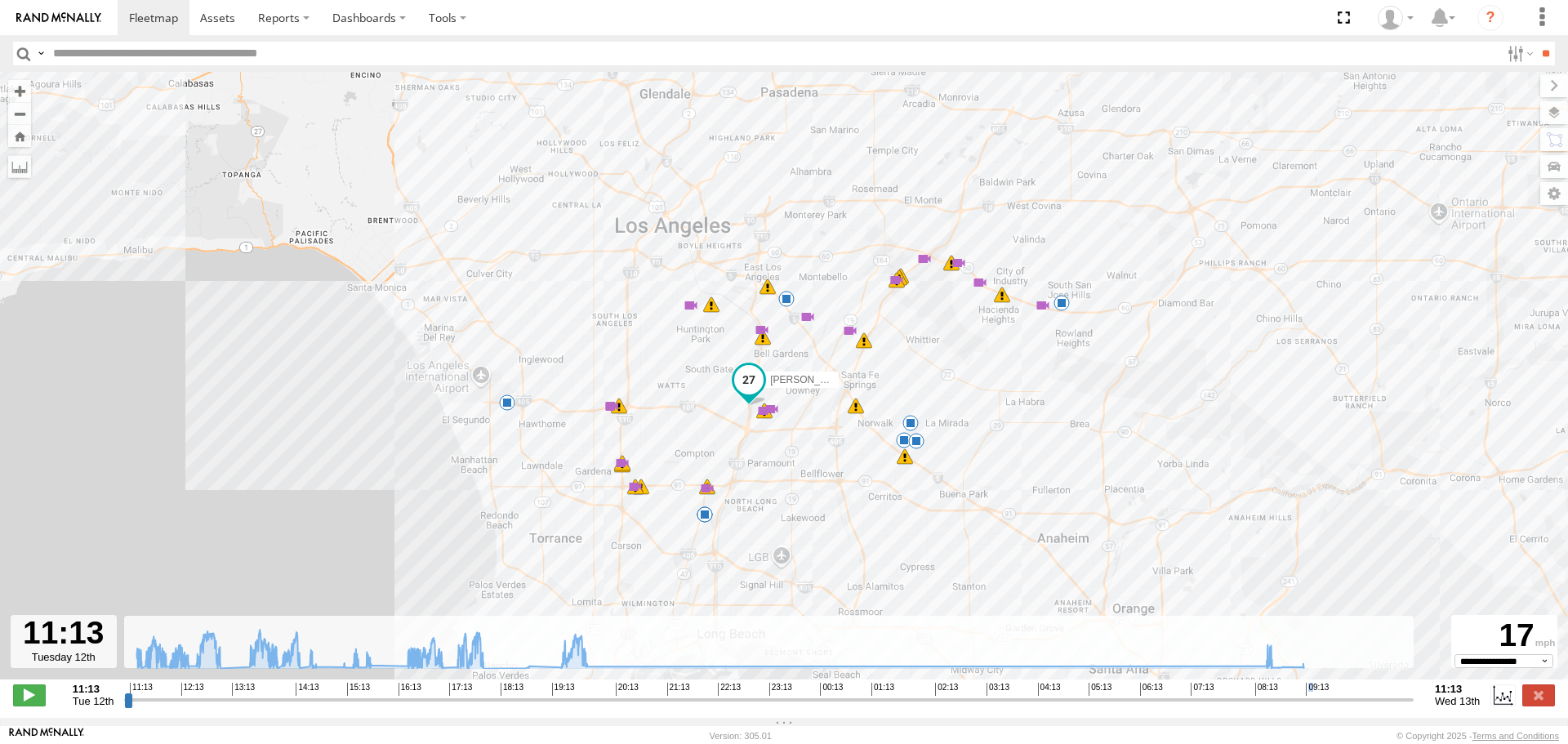
click at [1308, 689] on span "09:13" at bounding box center [1317, 688] width 22 height 13
drag, startPoint x: 1301, startPoint y: 699, endPoint x: 1286, endPoint y: 720, distance: 25.8
type input "**********"
click at [1286, 707] on input "range" at bounding box center [769, 699] width 1290 height 16
click at [153, 18] on span at bounding box center [153, 18] width 49 height 16
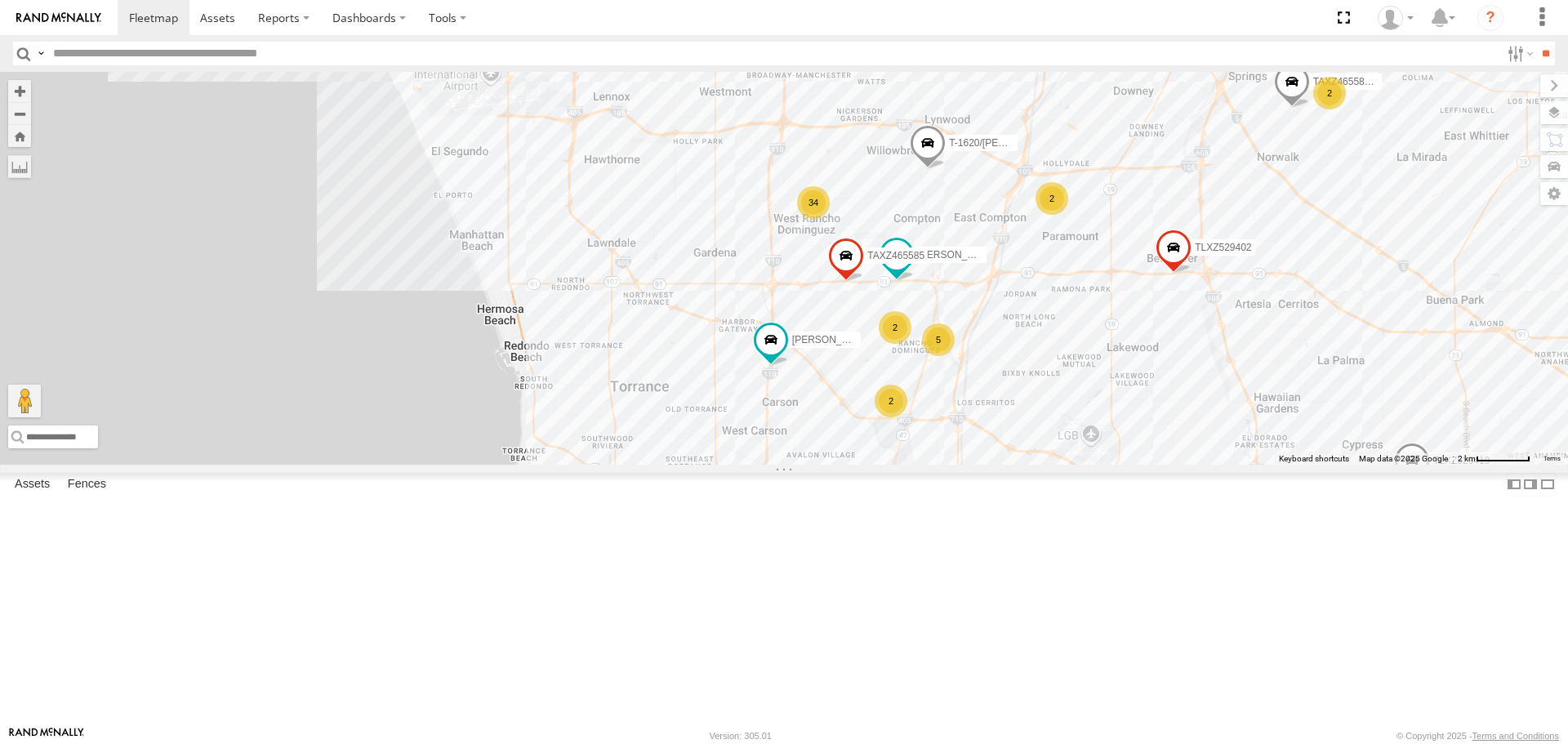
drag, startPoint x: 958, startPoint y: 486, endPoint x: 777, endPoint y: 330, distance: 238.9
click at [777, 330] on div "TAXZ467188 884493/RUDYS JUSTIN/T-1628 TLXZ529419 NELSON/T-1688 TLXZ452049 LARS/…" at bounding box center [784, 268] width 1568 height 392
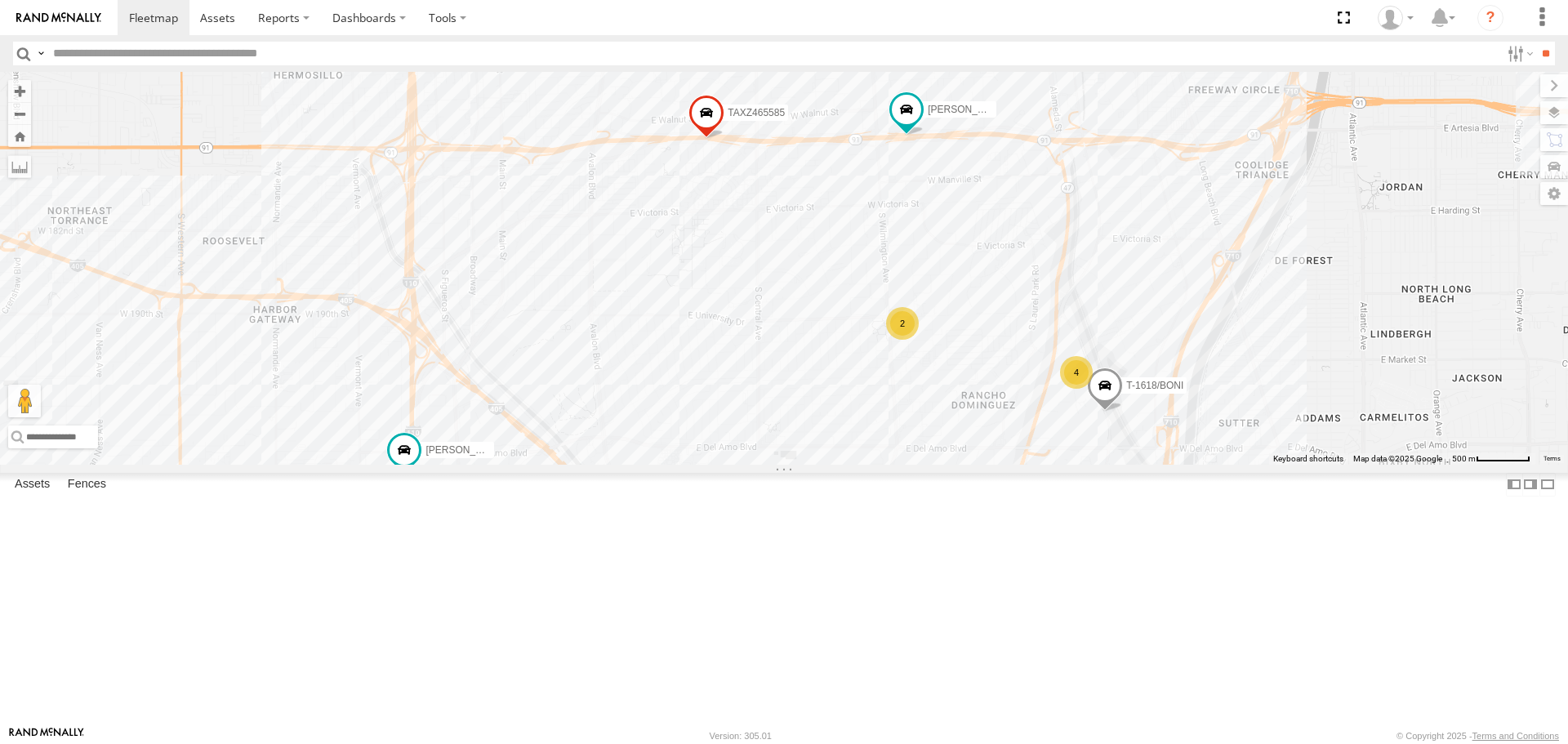
drag, startPoint x: 932, startPoint y: 517, endPoint x: 833, endPoint y: 446, distance: 121.8
click at [819, 435] on div "TAXZ467188 884493/RUDYS JUSTIN/T-1628 TLXZ529419 NELSON/T-1688 TLXZ452049 LARS/…" at bounding box center [784, 268] width 1568 height 392
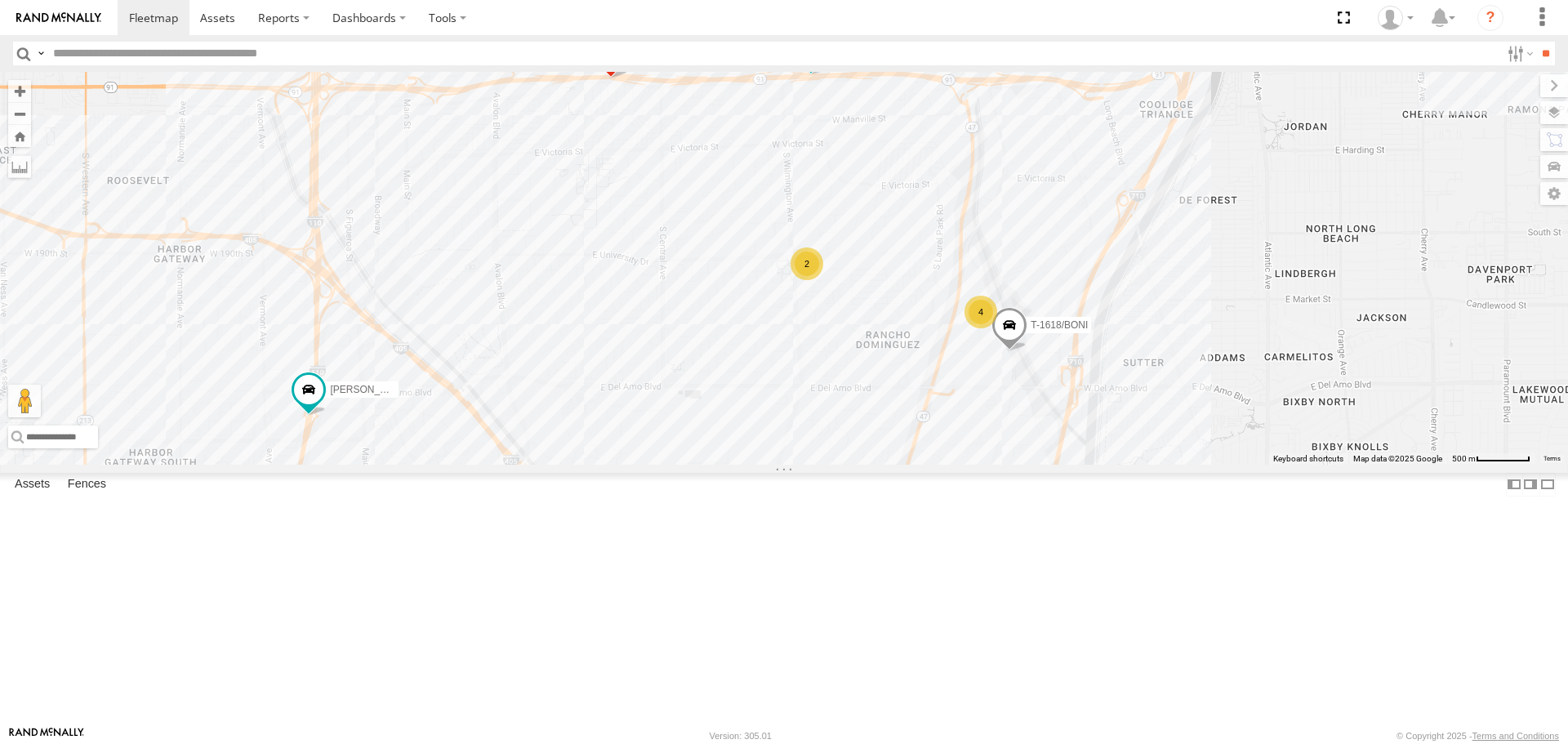
click at [980, 328] on div "4" at bounding box center [980, 311] width 32 height 32
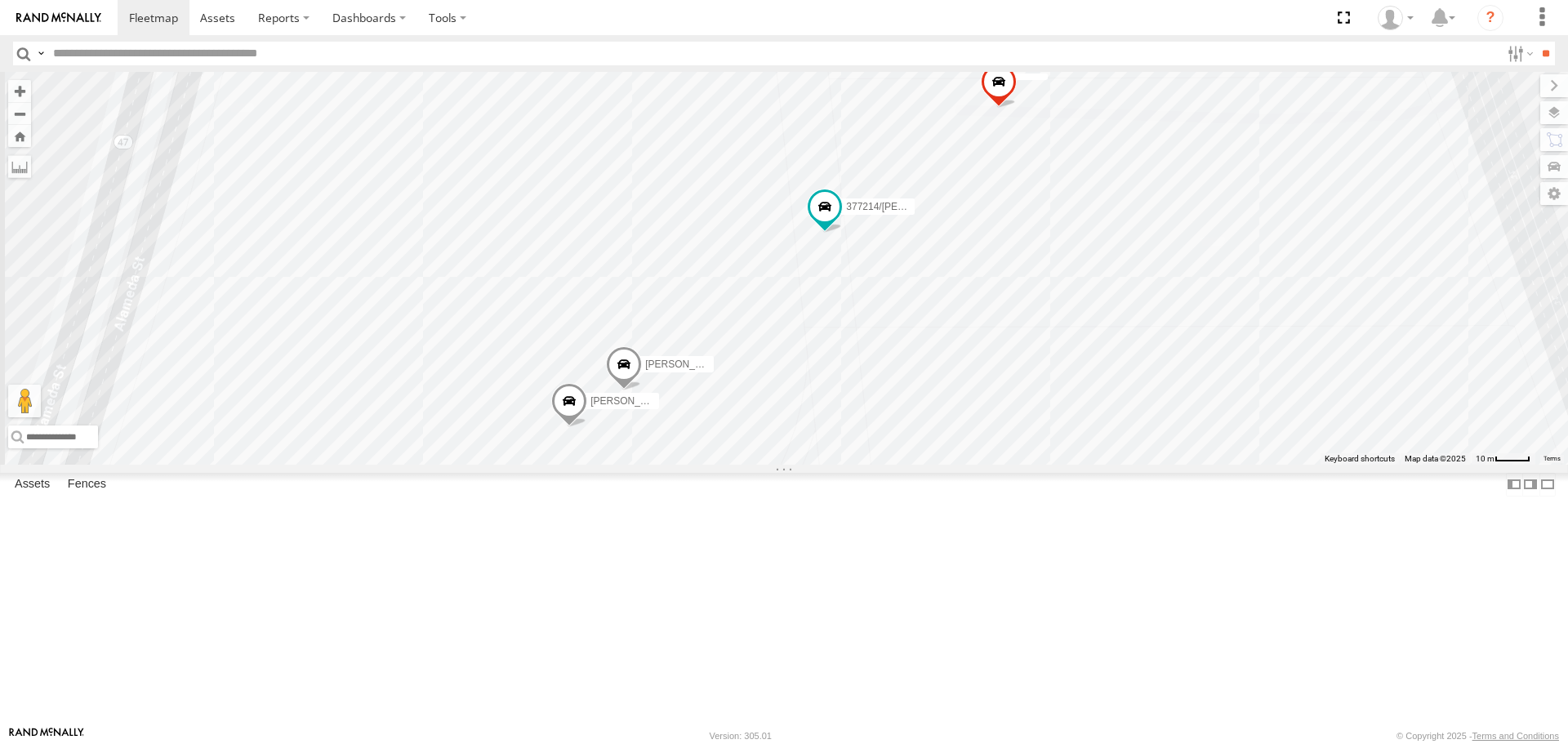
click at [637, 391] on span at bounding box center [623, 368] width 36 height 44
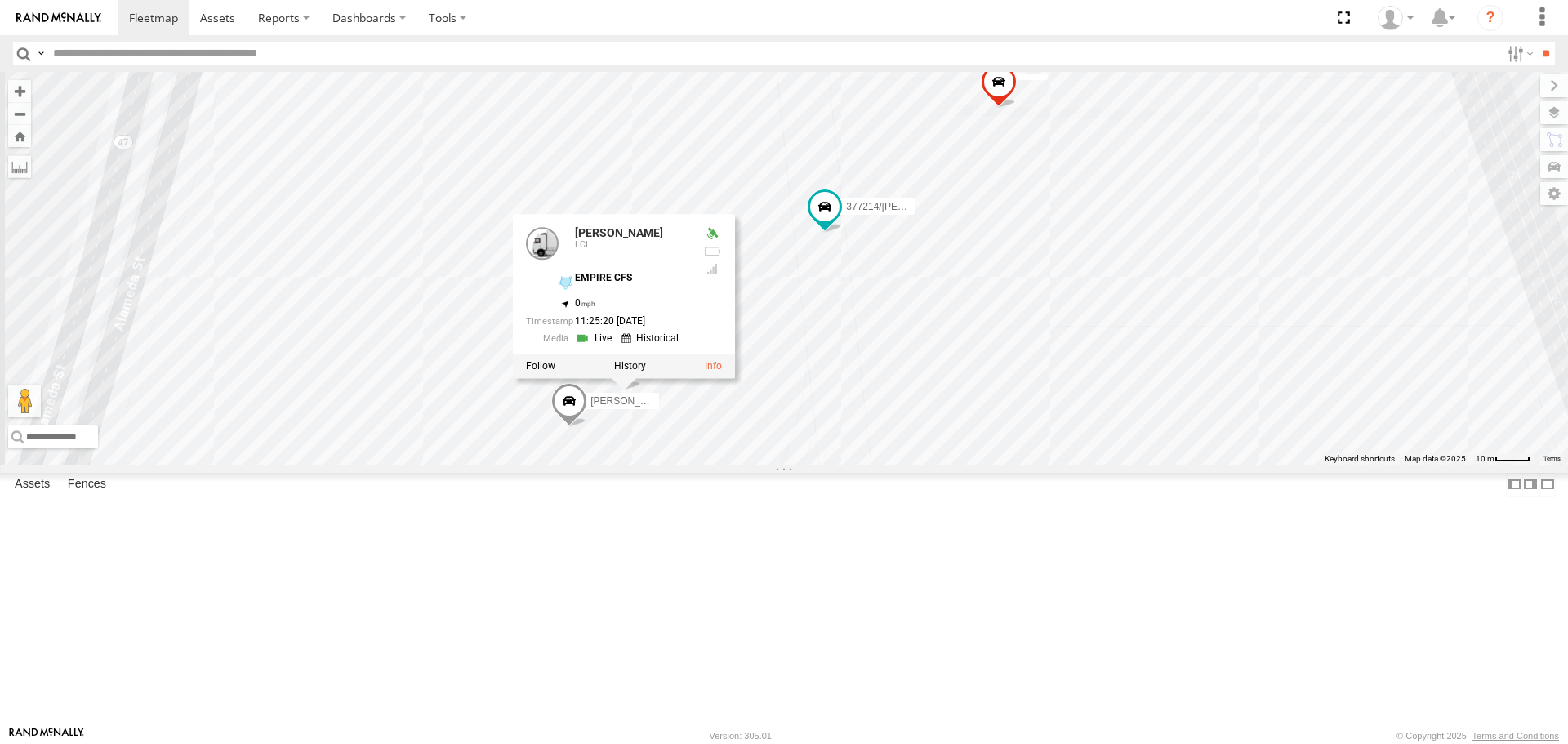
click at [625, 379] on div at bounding box center [623, 366] width 222 height 24
click at [625, 372] on label at bounding box center [630, 366] width 32 height 12
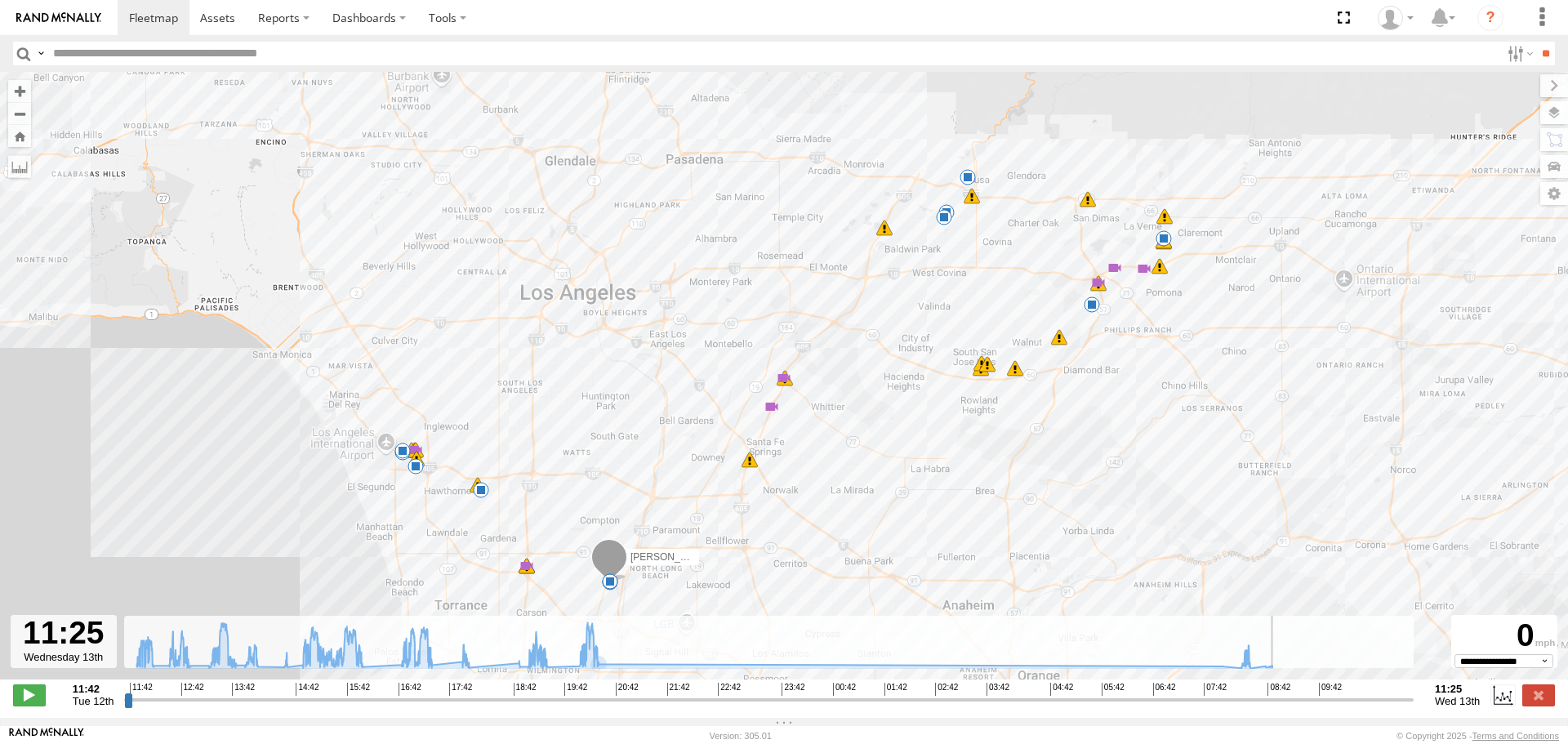
drag, startPoint x: 828, startPoint y: 702, endPoint x: 1521, endPoint y: 745, distance: 694.3
type input "**********"
click at [1414, 707] on input "range" at bounding box center [769, 699] width 1290 height 16
click at [160, 12] on span at bounding box center [153, 18] width 49 height 16
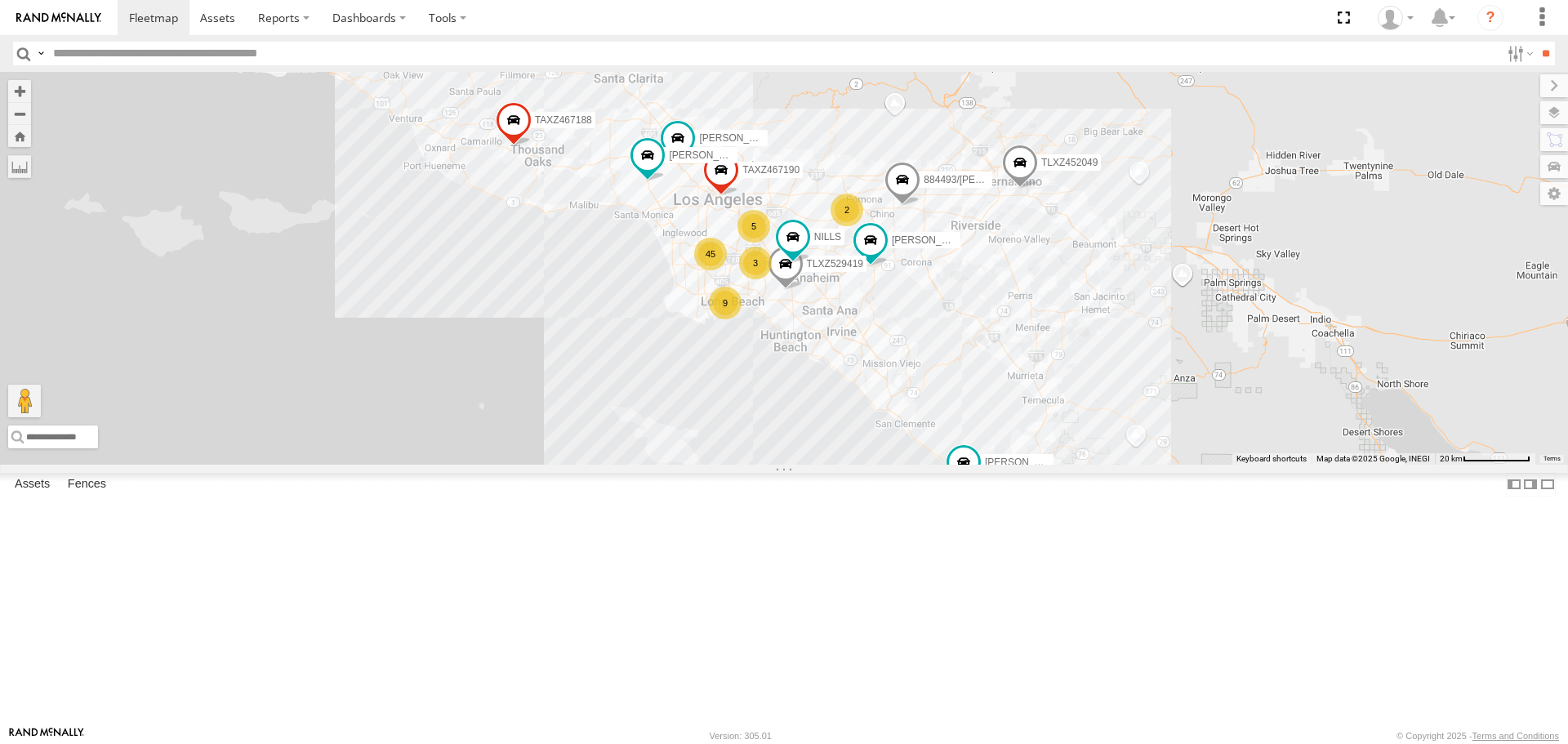
drag, startPoint x: 652, startPoint y: 307, endPoint x: 497, endPoint y: 61, distance: 290.8
click at [497, 61] on body at bounding box center [784, 372] width 1568 height 744
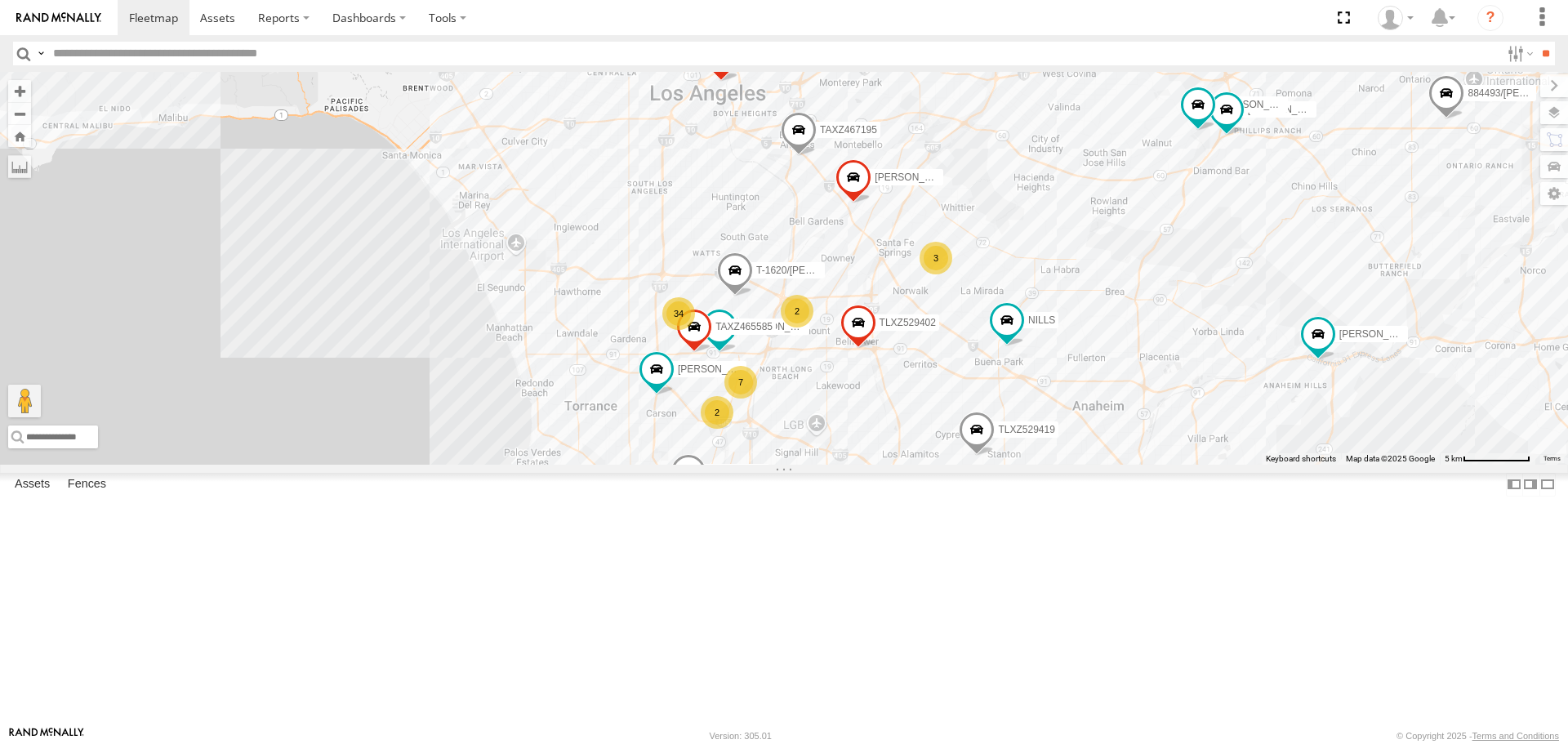
drag, startPoint x: 729, startPoint y: 302, endPoint x: 715, endPoint y: 271, distance: 34.0
click at [715, 271] on div "TAXZ467188 884493/RUDYS JUSTIN/T-1628 TLXZ529419 NELSON/T-1688 TLXZ452049 LARS/…" at bounding box center [784, 268] width 1568 height 392
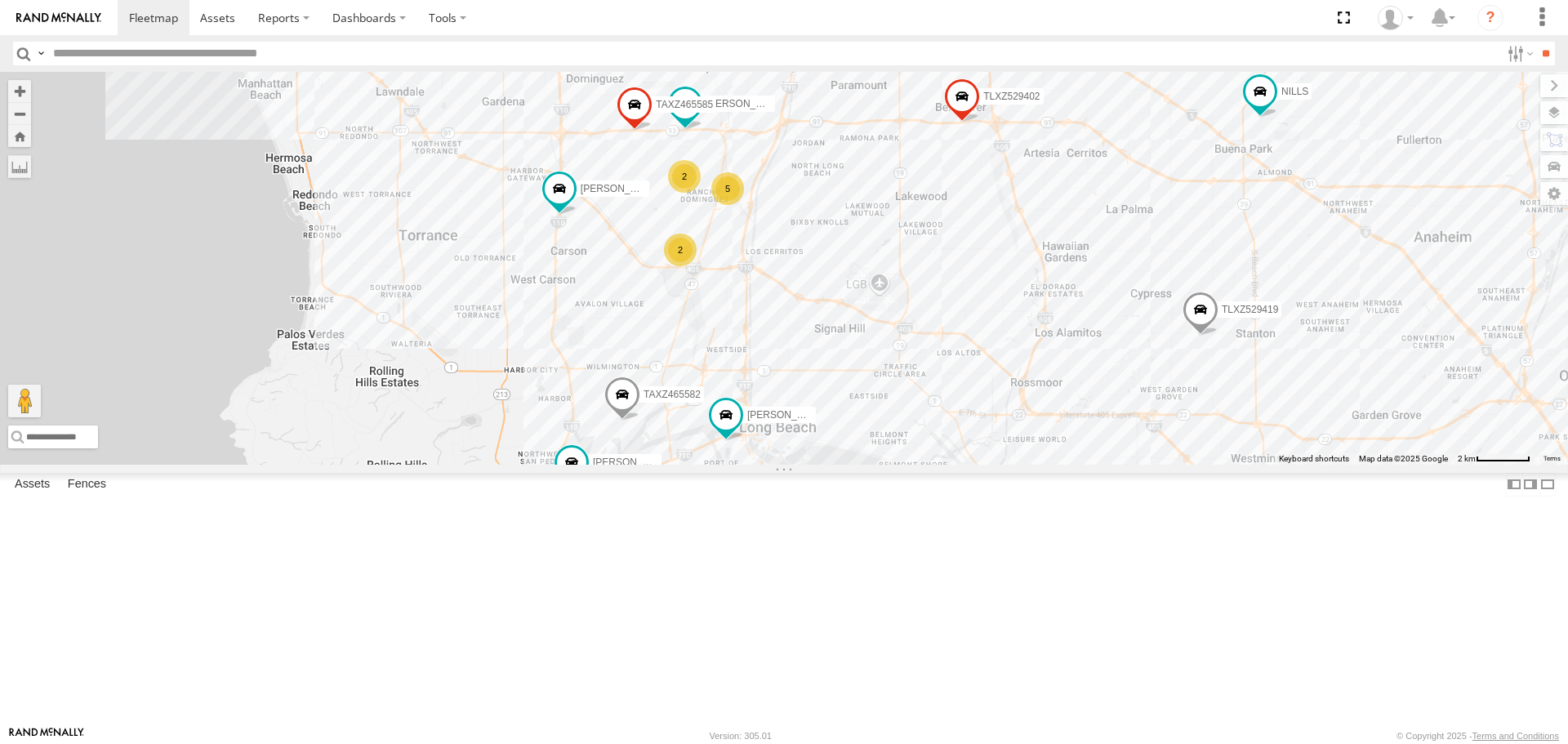
drag, startPoint x: 754, startPoint y: 515, endPoint x: 750, endPoint y: 268, distance: 247.0
click at [750, 268] on div "TAXZ467188 884493/RUDYS JUSTIN/T-1628 TLXZ529419 NELSON/T-1688 TLXZ452049 LARS/…" at bounding box center [784, 268] width 1568 height 392
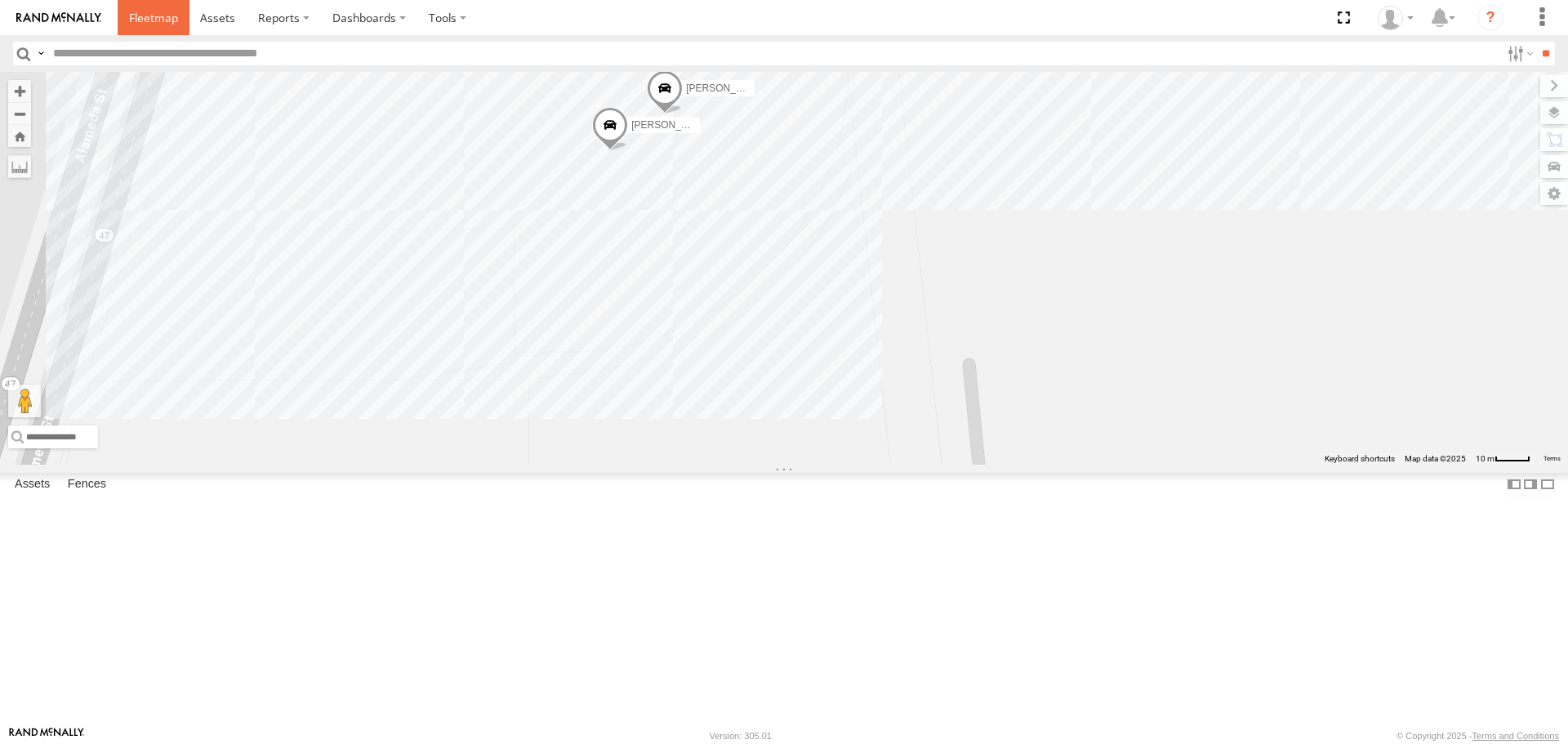
click at [152, 21] on span at bounding box center [153, 18] width 49 height 16
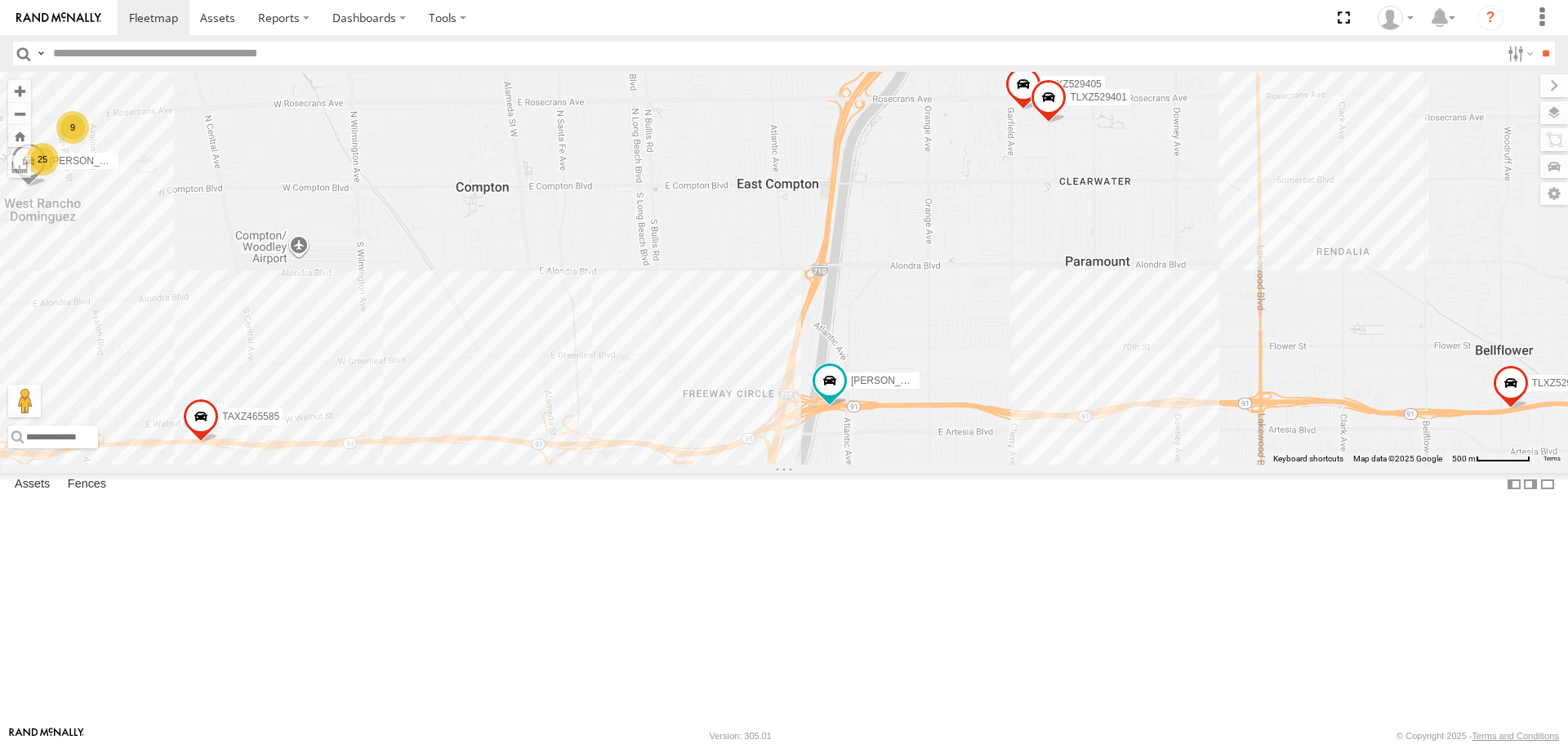
drag, startPoint x: 505, startPoint y: 517, endPoint x: 486, endPoint y: 506, distance: 22.0
click at [515, 464] on div "TAXZ467188 [PERSON_NAME]/T-1628 [PERSON_NAME]/T-1688 TLXZ452049 [PERSON_NAME]/2…" at bounding box center [784, 268] width 1568 height 392
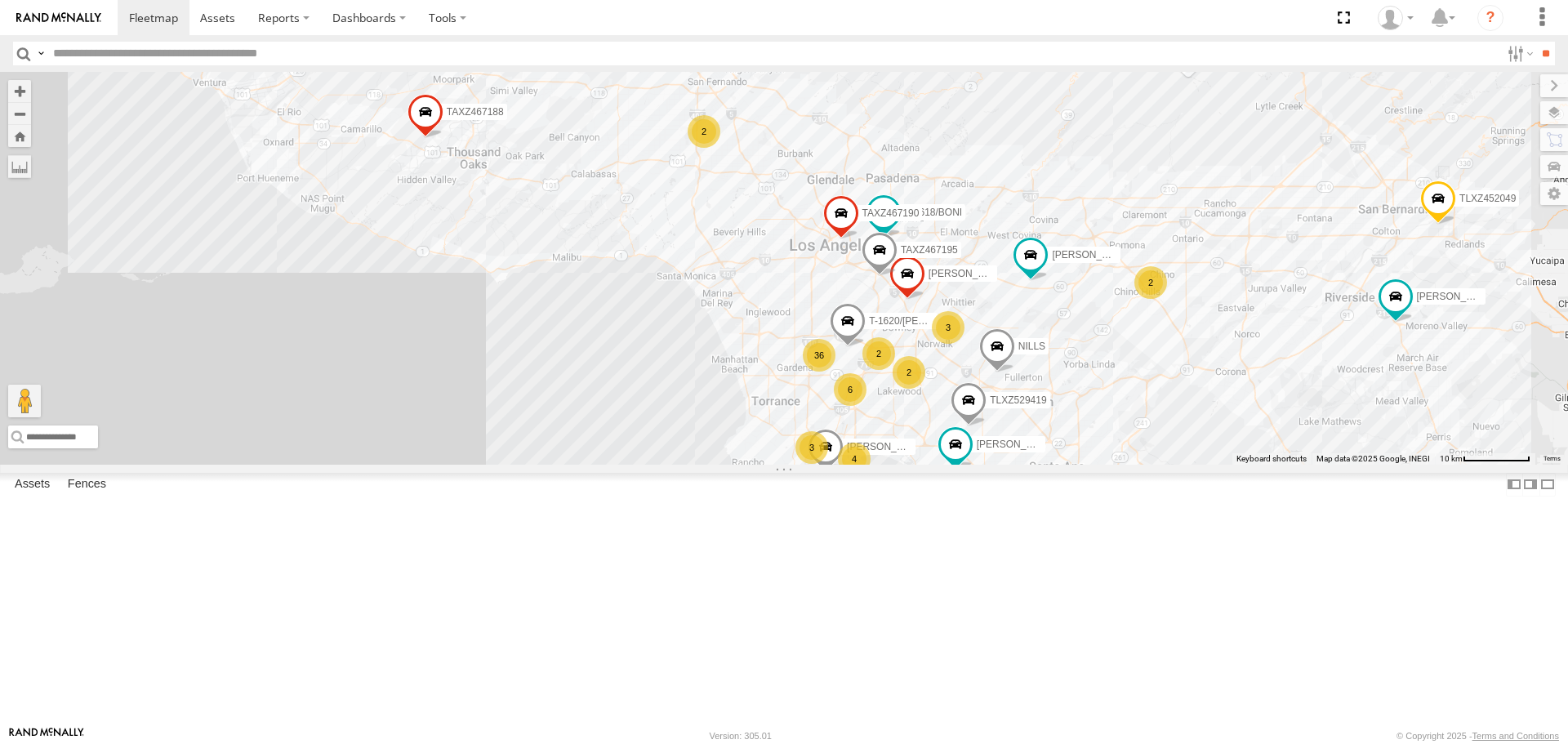
drag, startPoint x: 794, startPoint y: 510, endPoint x: 779, endPoint y: 421, distance: 90.3
click at [779, 421] on div "TAXZ467188 JUSTIN/T-1628 NELSON/T-1688 TLXZ452049 LARS/272077 OSCAR/T-1668 FRAN…" at bounding box center [784, 268] width 1568 height 392
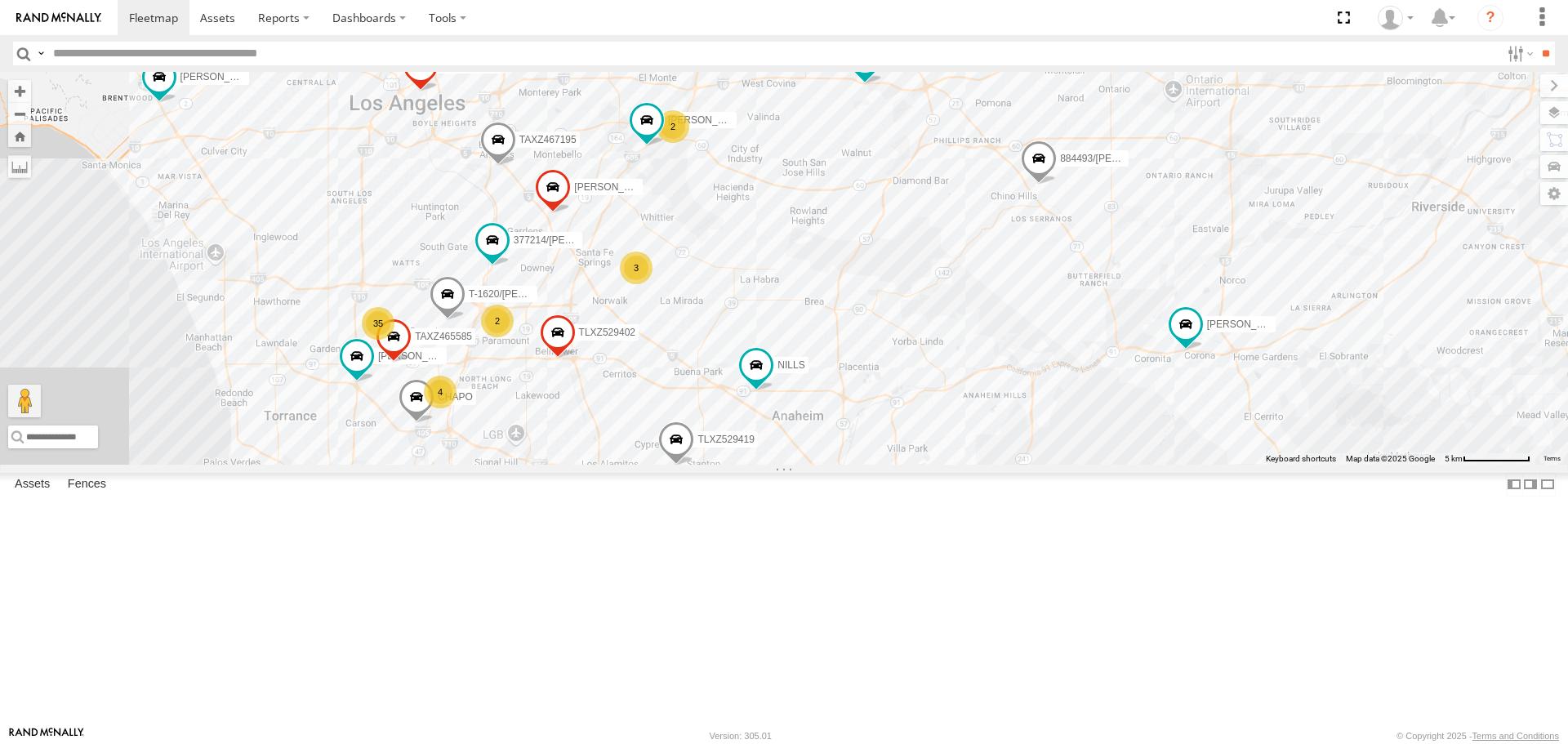
drag, startPoint x: 504, startPoint y: 515, endPoint x: 570, endPoint y: 481, distance: 74.2
click at [570, 464] on div "CARLOS TAXZ467188 JUSTIN/T-1628 NELSON/T-1688 TLXZ452049 OSCAR/T-1668 FRANKLIN …" at bounding box center [784, 268] width 1568 height 392
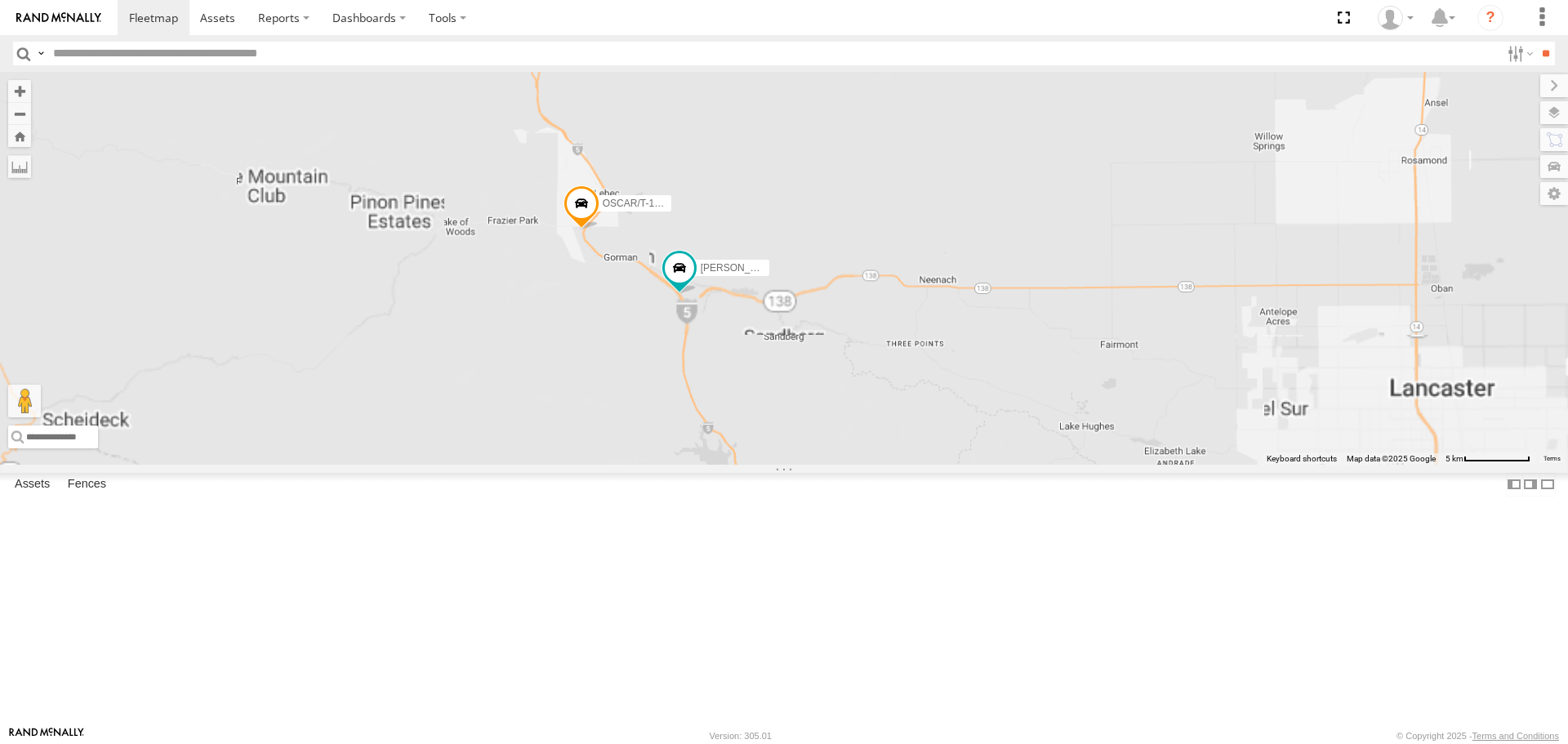
drag, startPoint x: 842, startPoint y: 519, endPoint x: 725, endPoint y: 197, distance: 342.6
click at [725, 206] on div "CARLOS MARCIAL/337202 SAM/T-1625 LARS/T-1623 LEVERN/T-1627 TAXZ467188 884493/RU…" at bounding box center [784, 268] width 1568 height 392
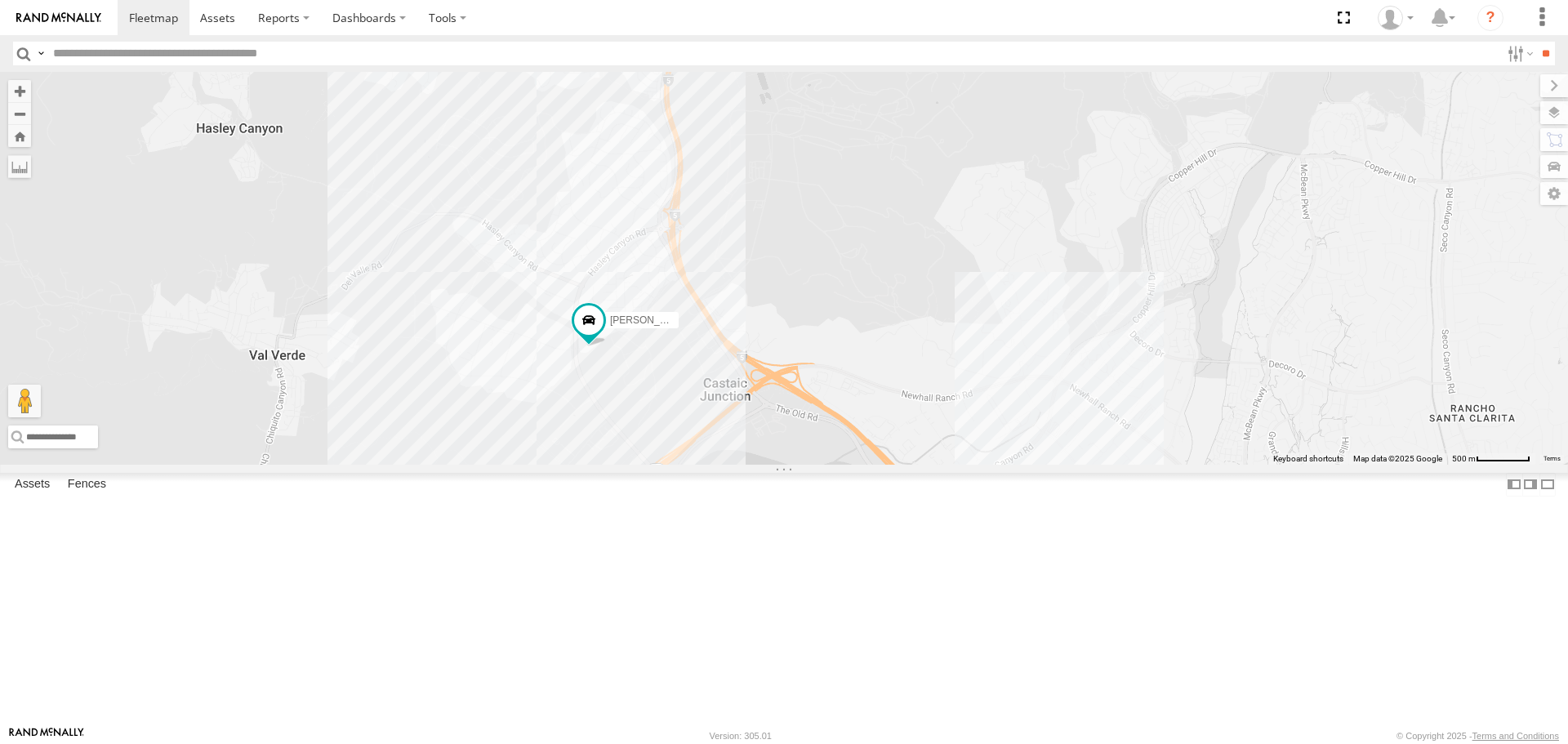
drag, startPoint x: 642, startPoint y: 376, endPoint x: 640, endPoint y: 365, distance: 11.2
click at [641, 365] on div "CARLOS MARCIAL/337202 SAM/T-1625 LARS/T-1623 LEVERN/T-1627 TAXZ467188 884493/RU…" at bounding box center [784, 268] width 1568 height 392
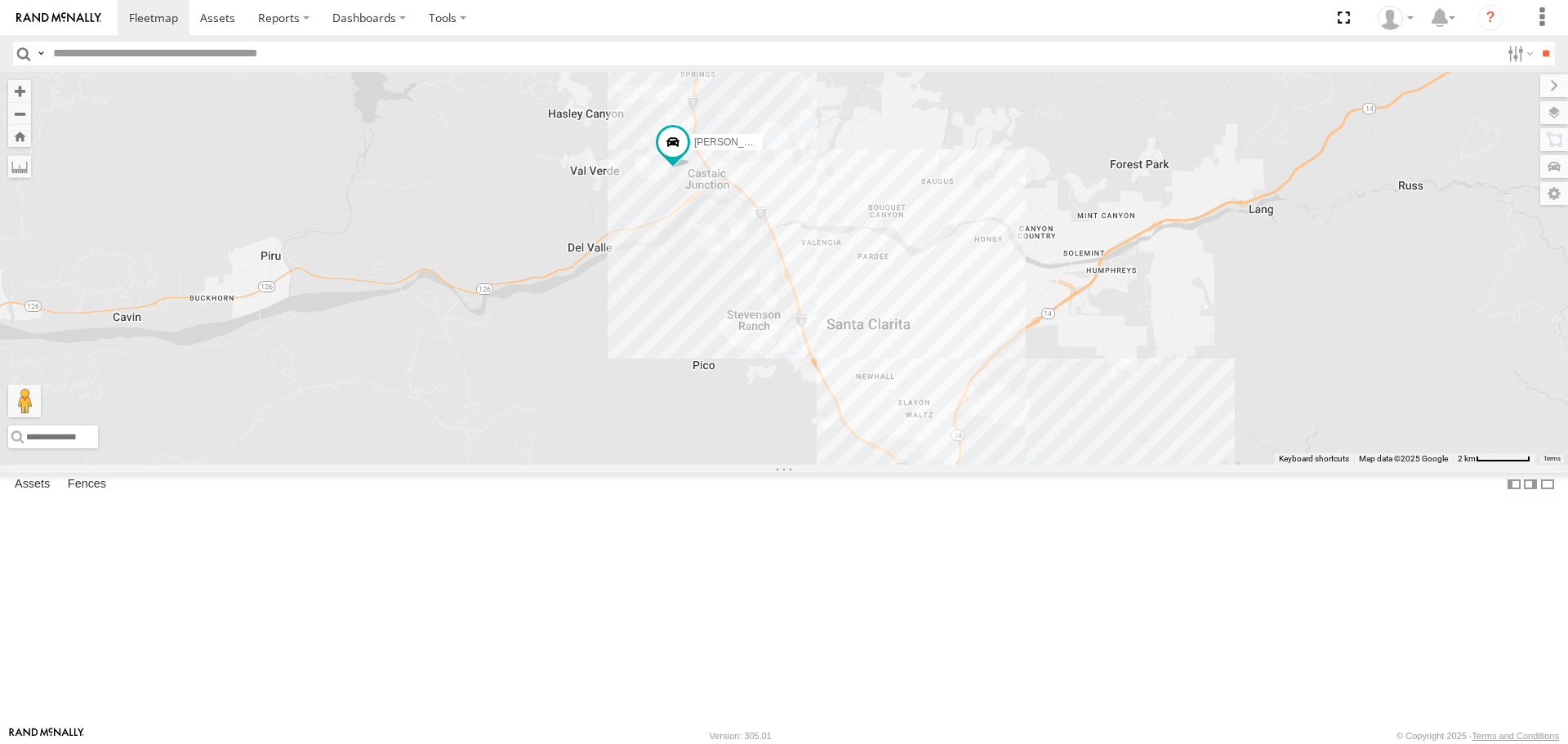
drag, startPoint x: 660, startPoint y: 605, endPoint x: 731, endPoint y: 245, distance: 366.9
click at [731, 246] on div "CARLOS MARCIAL/337202 SAM/T-1625 LARS/T-1623 LEVERN/T-1627 TAXZ467188 884493/RU…" at bounding box center [784, 268] width 1568 height 392
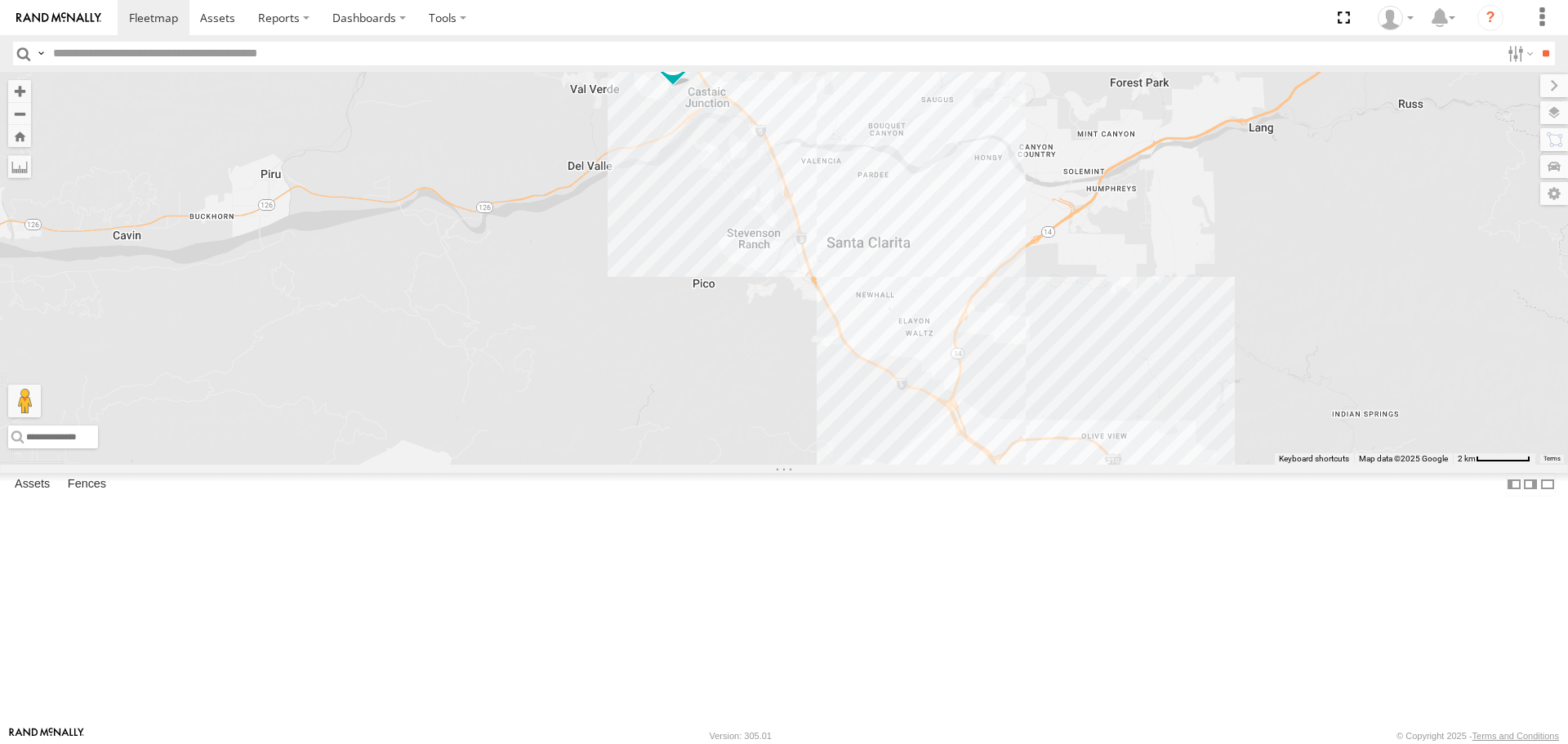
drag, startPoint x: 714, startPoint y: 300, endPoint x: 650, endPoint y: 166, distance: 148.5
click at [655, 170] on div "CARLOS MARCIAL/337202 SAM/T-1625 LARS/T-1623 LEVERN/T-1627 TAXZ467188 884493/RU…" at bounding box center [784, 268] width 1568 height 392
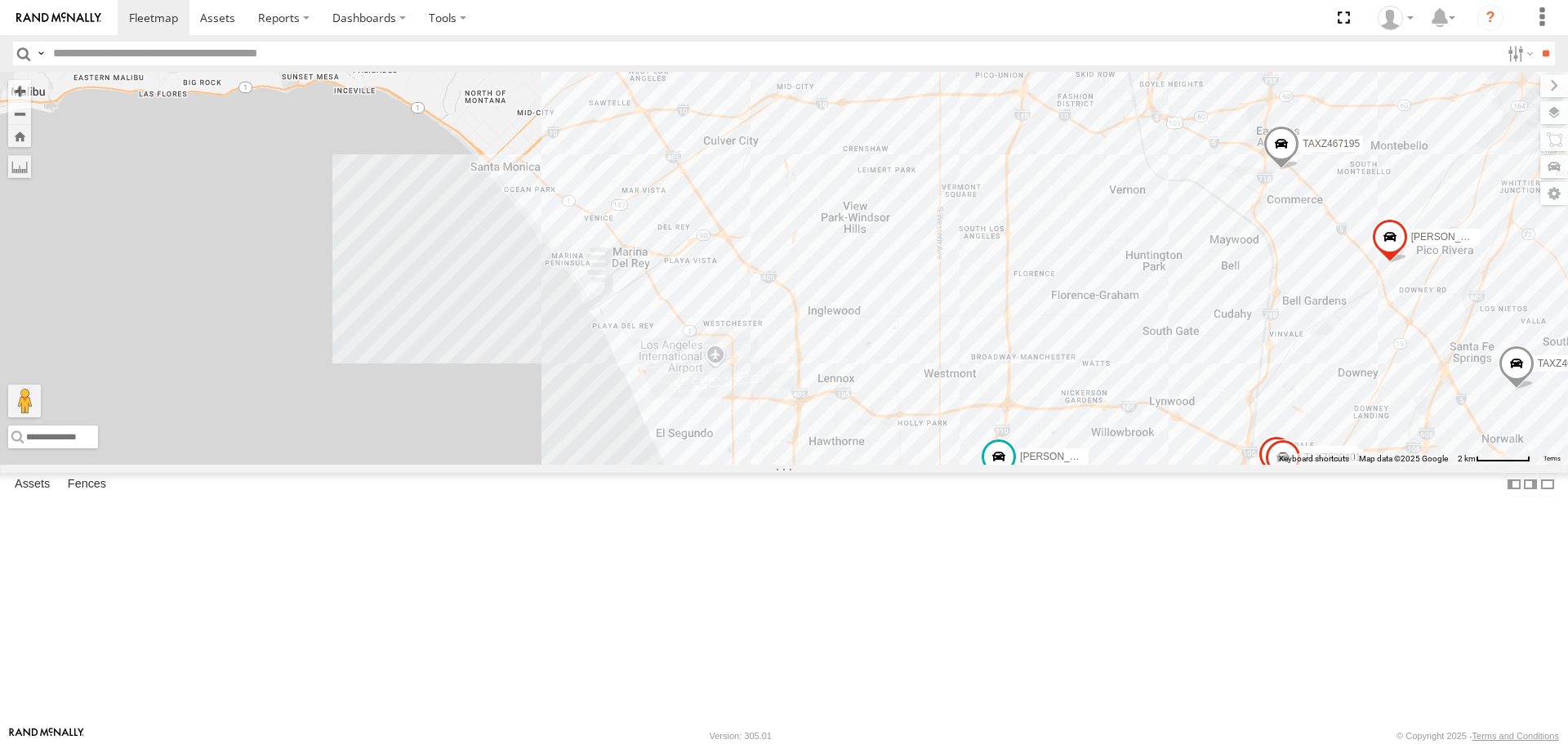
drag, startPoint x: 878, startPoint y: 450, endPoint x: 714, endPoint y: 97, distance: 389.2
click at [714, 97] on div "CARLOS MARCIAL/337202 SAM/T-1625 LARS/T-1623 LEVERN/T-1627 TAXZ467188 884493/RU…" at bounding box center [784, 268] width 1568 height 392
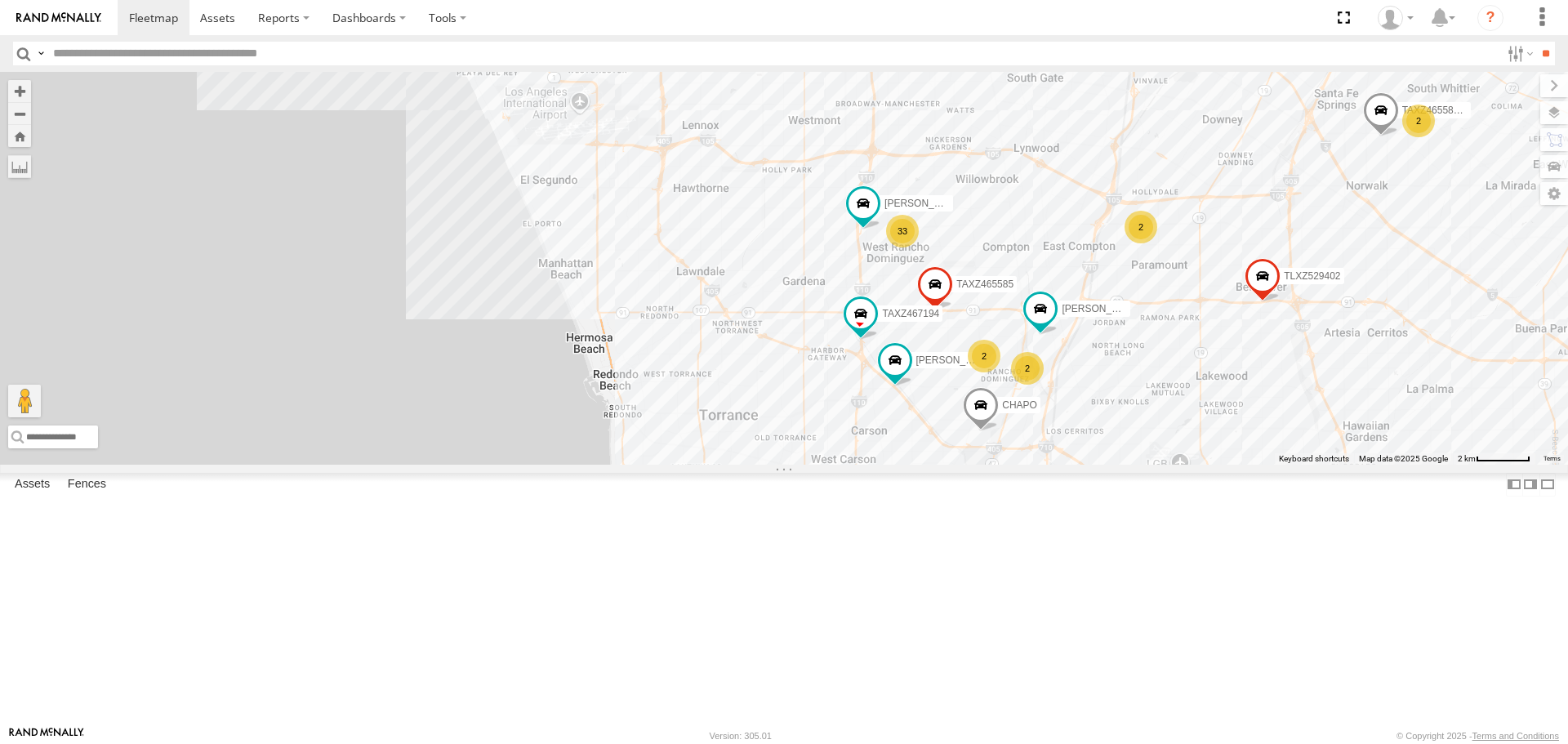
drag, startPoint x: 730, startPoint y: 183, endPoint x: 644, endPoint y: 73, distance: 139.6
click at [643, 59] on body at bounding box center [784, 372] width 1568 height 744
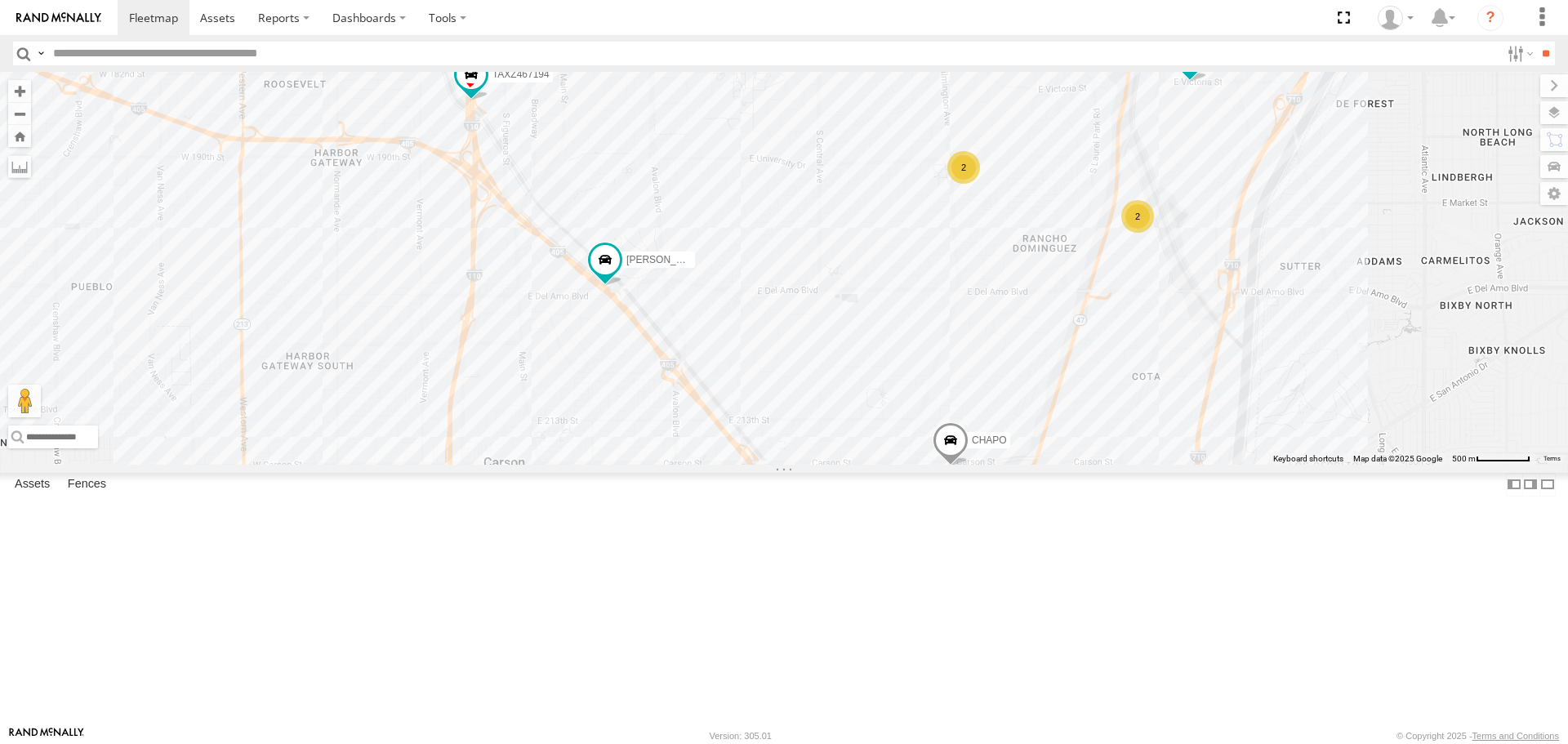
click at [951, 466] on span at bounding box center [951, 443] width 36 height 44
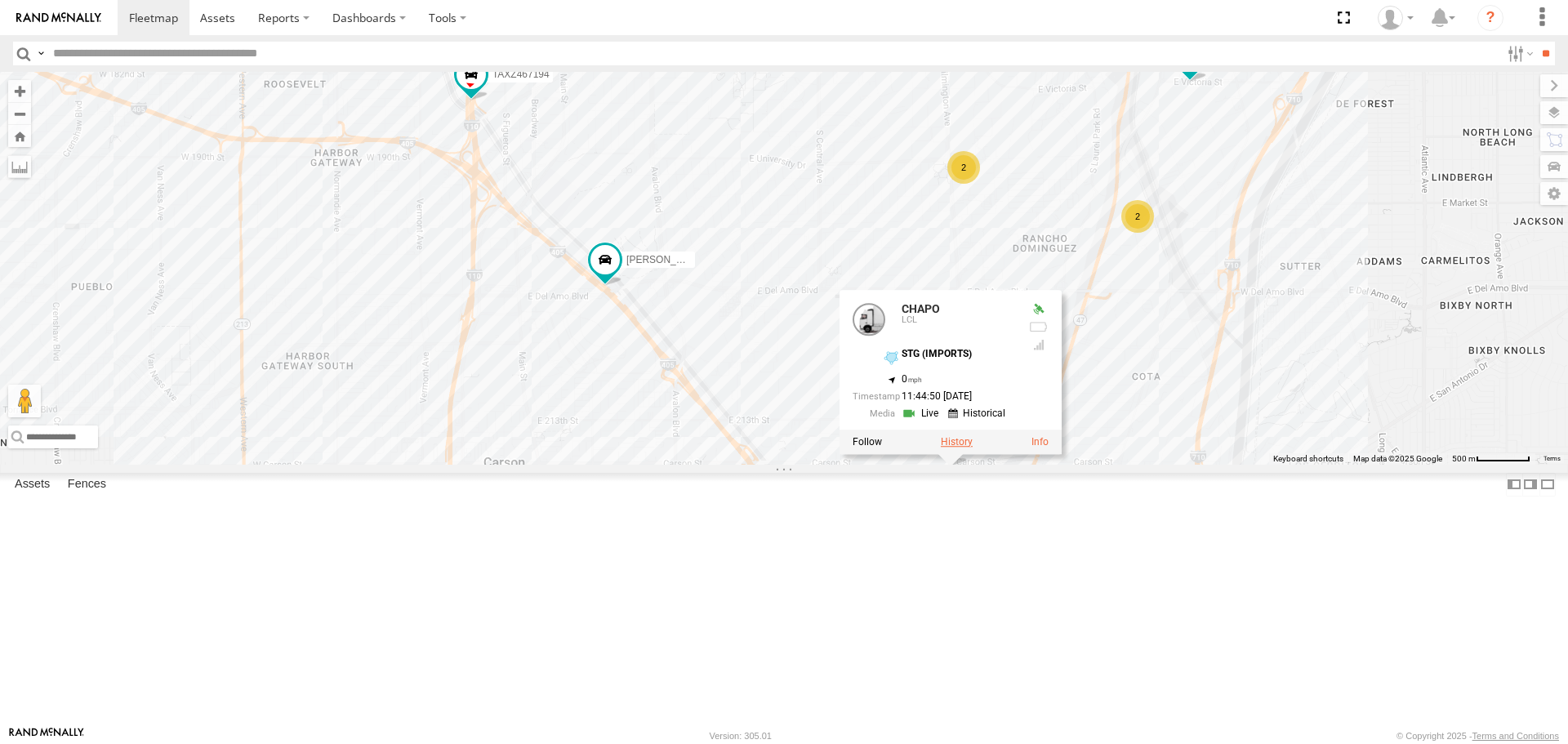
click at [948, 447] on label at bounding box center [956, 441] width 32 height 12
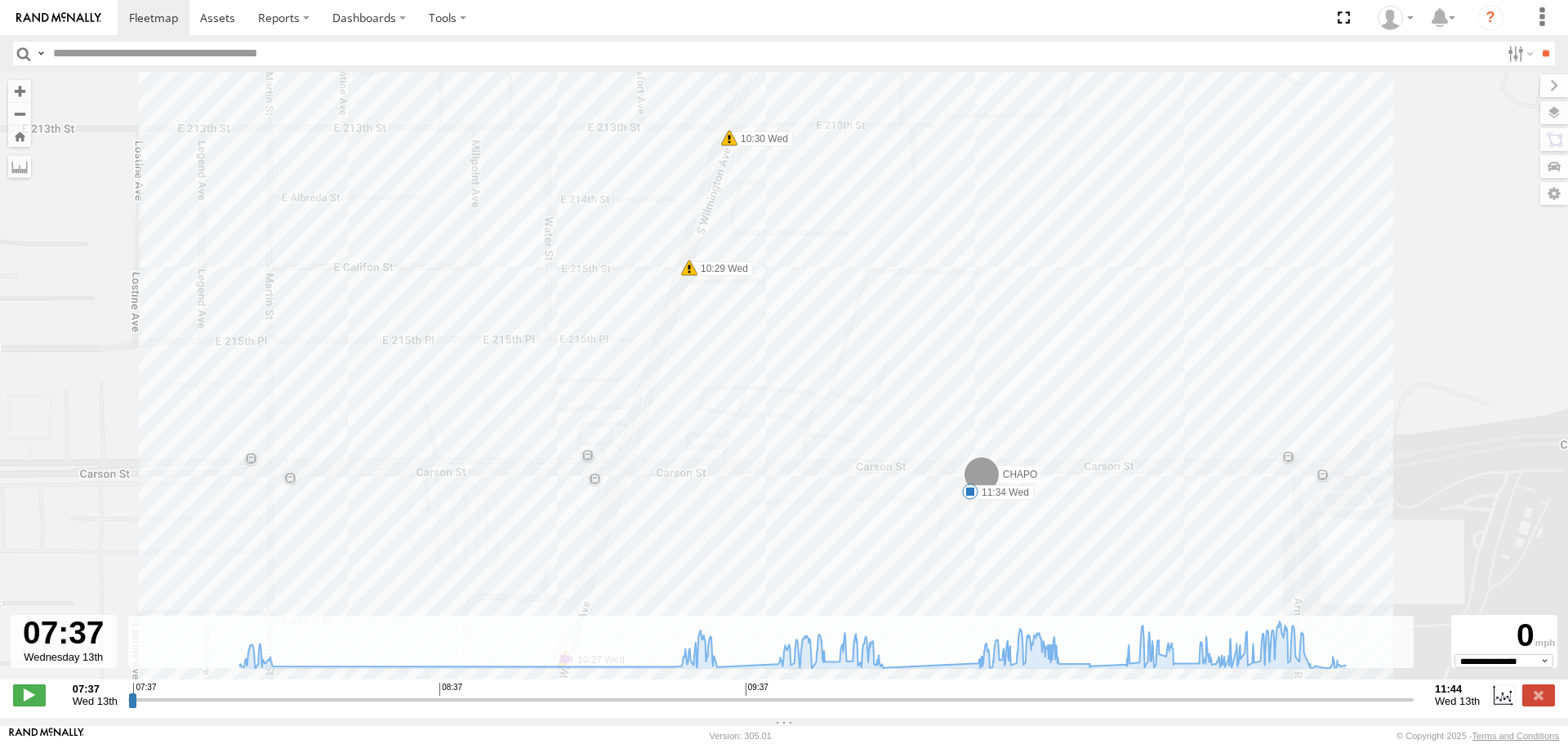
drag, startPoint x: 837, startPoint y: 405, endPoint x: 798, endPoint y: 296, distance: 115.8
click at [798, 296] on div "CHAPO 08:02 Wed 09:30 Wed 09:47 Wed 10:00 Wed 10:02 Wed 10:27 Wed 10:27 Wed 10:…" at bounding box center [784, 384] width 1568 height 624
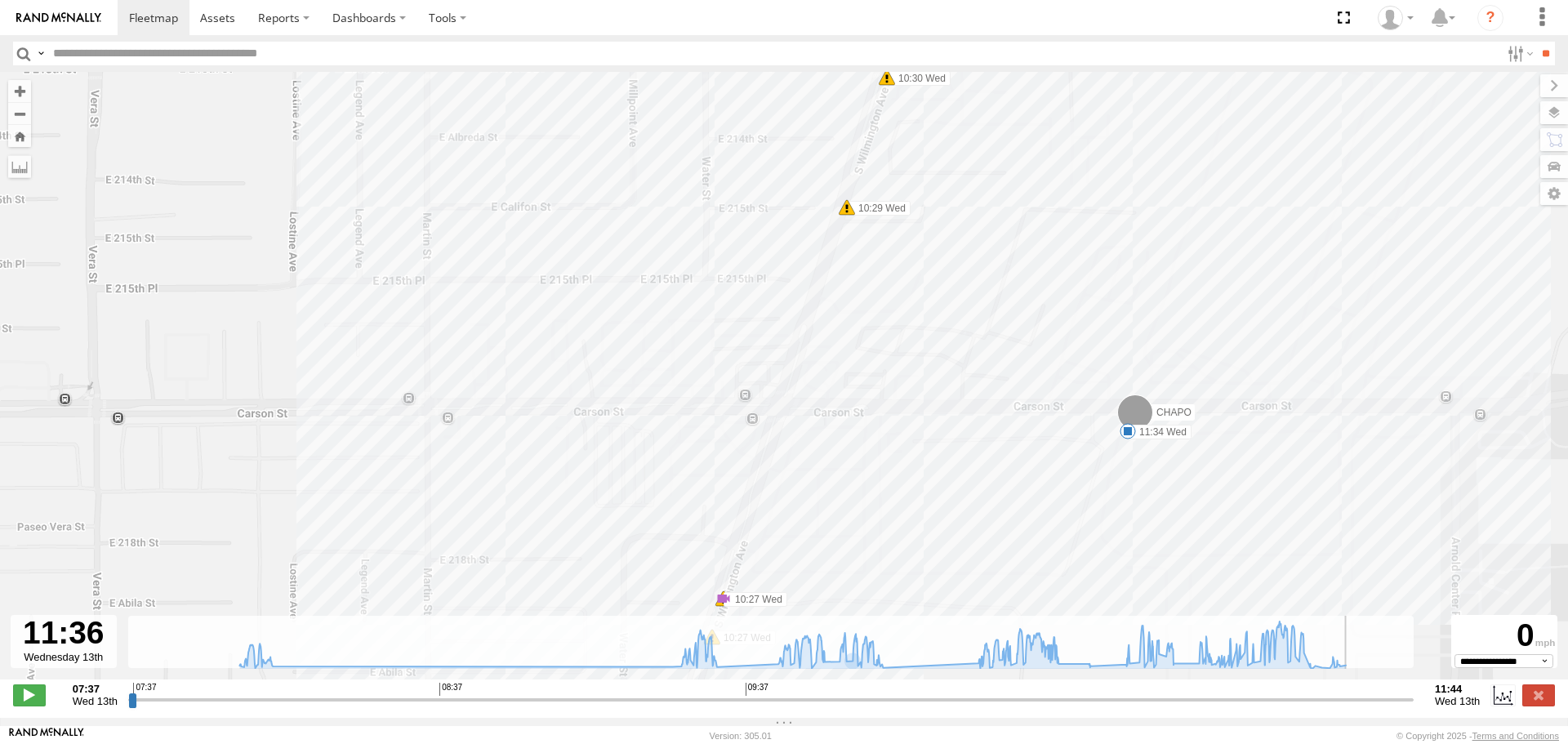
drag, startPoint x: 854, startPoint y: 699, endPoint x: 1365, endPoint y: 658, distance: 512.6
type input "**********"
click at [1365, 691] on input "range" at bounding box center [771, 699] width 1286 height 16
click at [172, 28] on link at bounding box center [153, 18] width 72 height 35
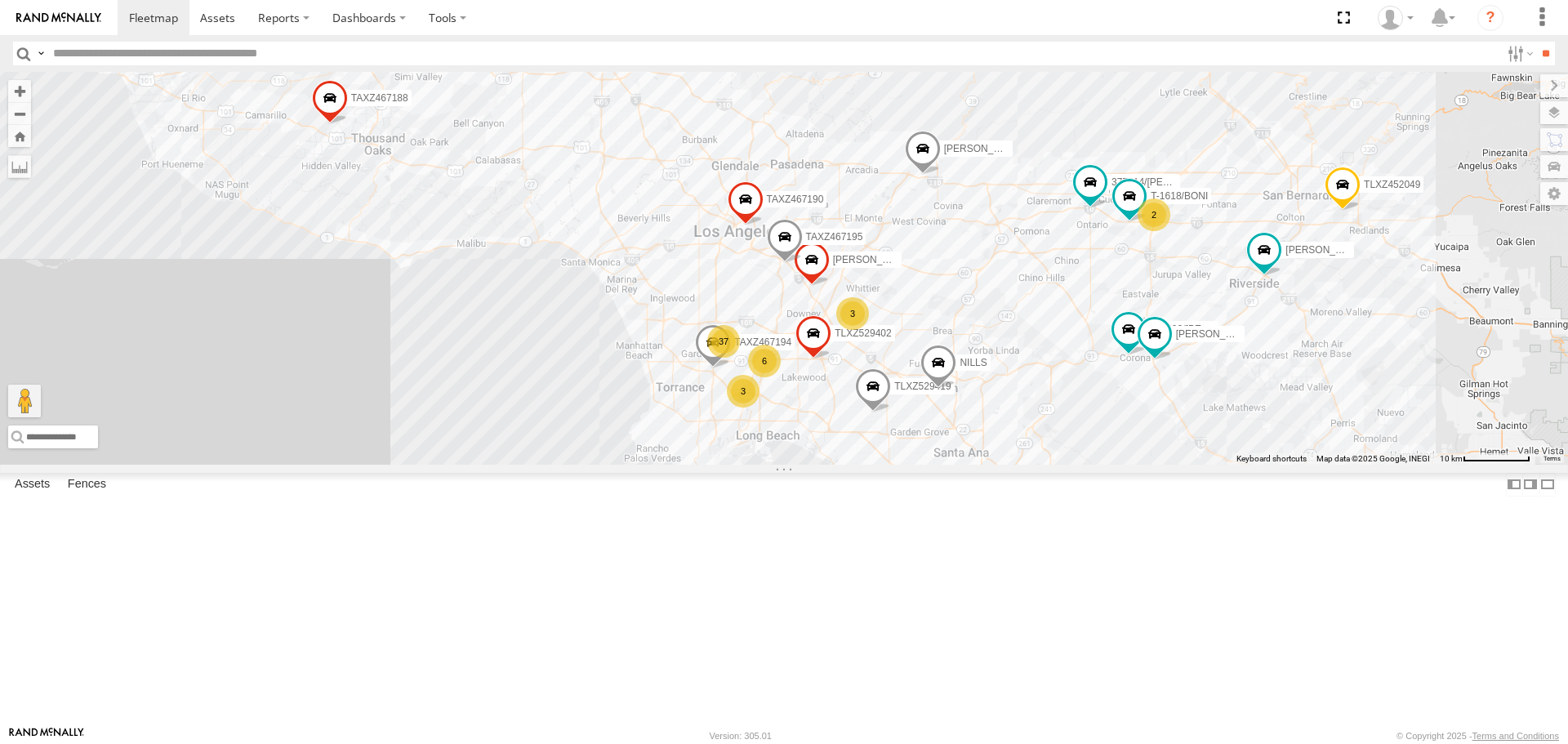
drag, startPoint x: 772, startPoint y: 431, endPoint x: 650, endPoint y: 244, distance: 223.3
click at [650, 244] on div "[PERSON_NAME] TAXZ467188 [PERSON_NAME]/T-1628 [PERSON_NAME] [PERSON_NAME] TAXZ4…" at bounding box center [784, 268] width 1568 height 392
